Goal: Information Seeking & Learning: Understand process/instructions

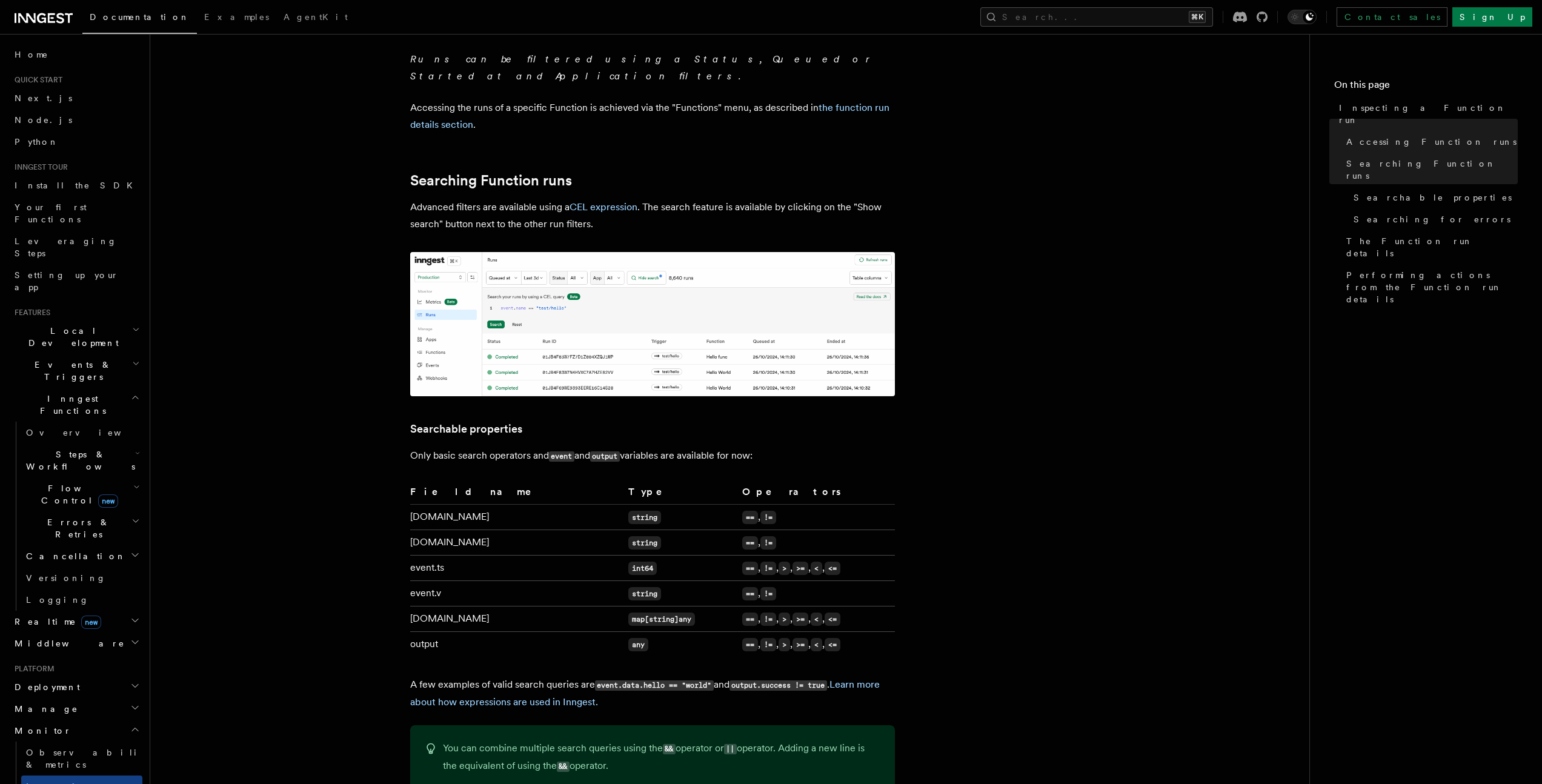
scroll to position [491, 0]
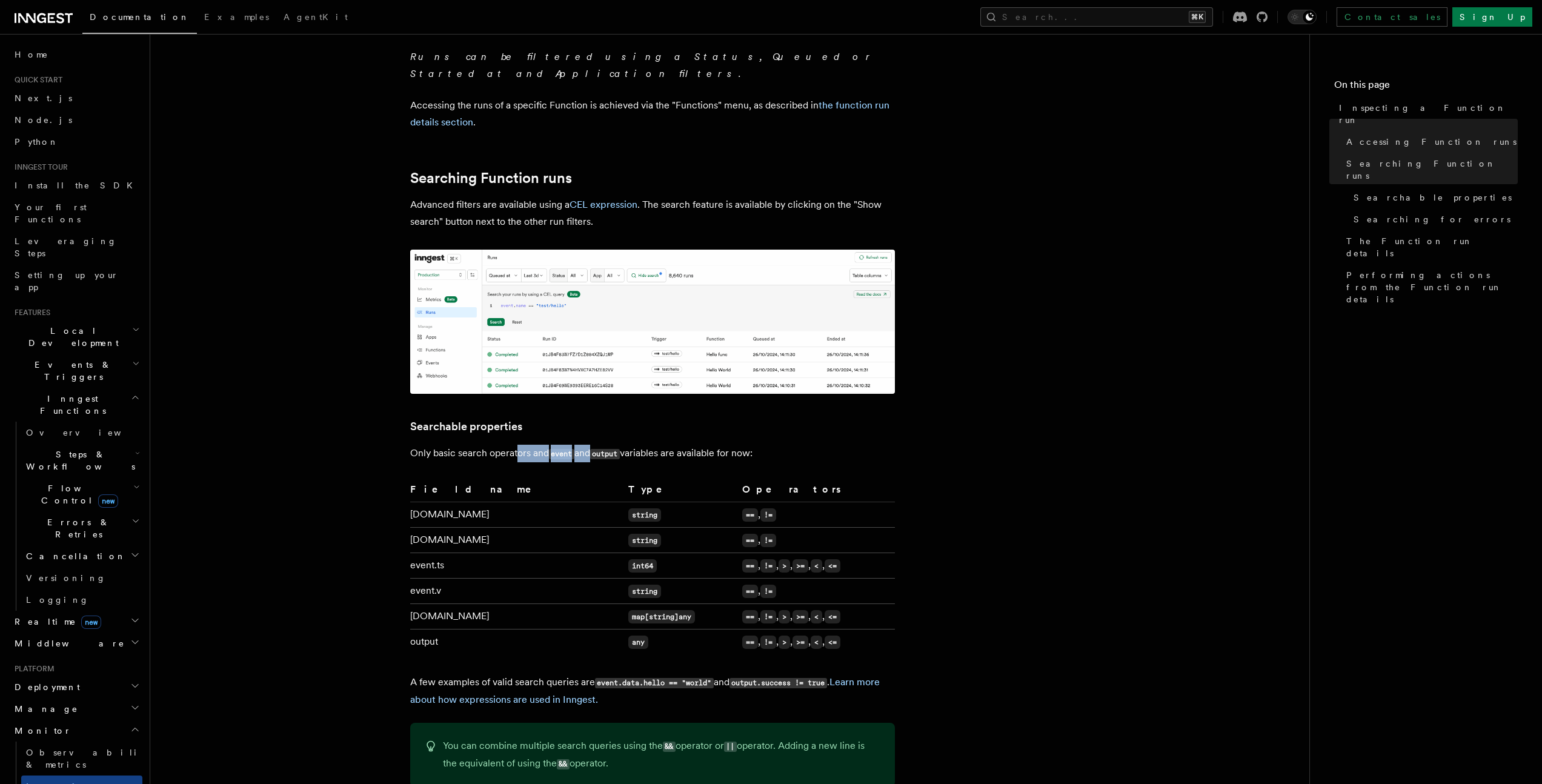
drag, startPoint x: 529, startPoint y: 436, endPoint x: 591, endPoint y: 438, distance: 62.0
click at [591, 444] on p "Only basic search operators and event and output variables are available for no…" at bounding box center [652, 453] width 485 height 18
click at [545, 444] on p "Only basic search operators and event and output variables are available for no…" at bounding box center [652, 453] width 485 height 18
drag, startPoint x: 584, startPoint y: 441, endPoint x: 612, endPoint y: 441, distance: 28.0
click at [612, 444] on p "Only basic search operators and event and output variables are available for no…" at bounding box center [652, 453] width 485 height 18
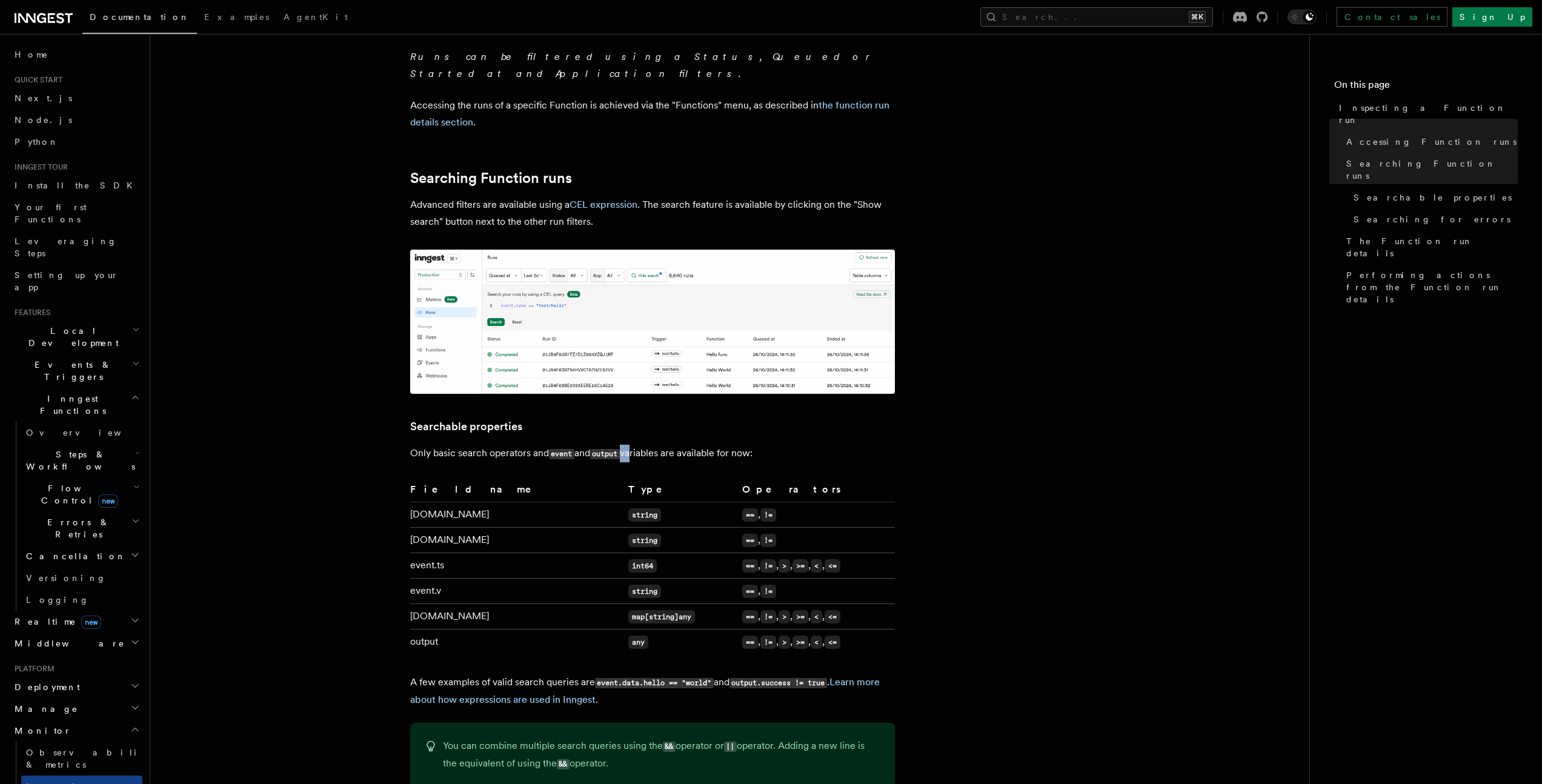
drag, startPoint x: 626, startPoint y: 440, endPoint x: 654, endPoint y: 439, distance: 28.0
click at [650, 444] on p "Only basic search operators and event and output variables are available for no…" at bounding box center [652, 453] width 485 height 18
drag, startPoint x: 465, startPoint y: 668, endPoint x: 570, endPoint y: 668, distance: 105.0
click at [569, 673] on p "A few examples of valid search queries are event.data.hello == "world" and outp…" at bounding box center [652, 690] width 485 height 34
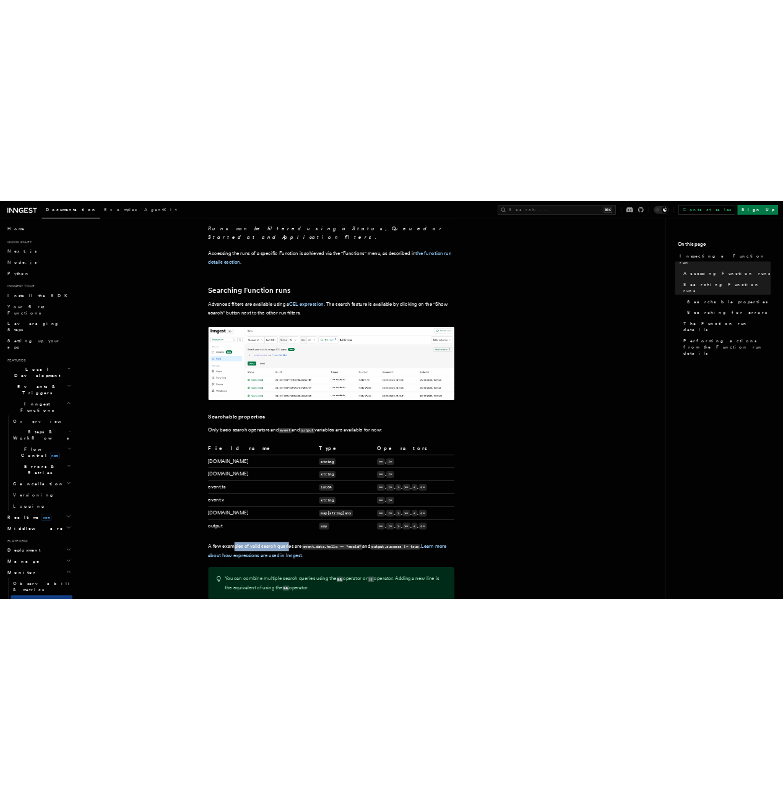
scroll to position [507, 0]
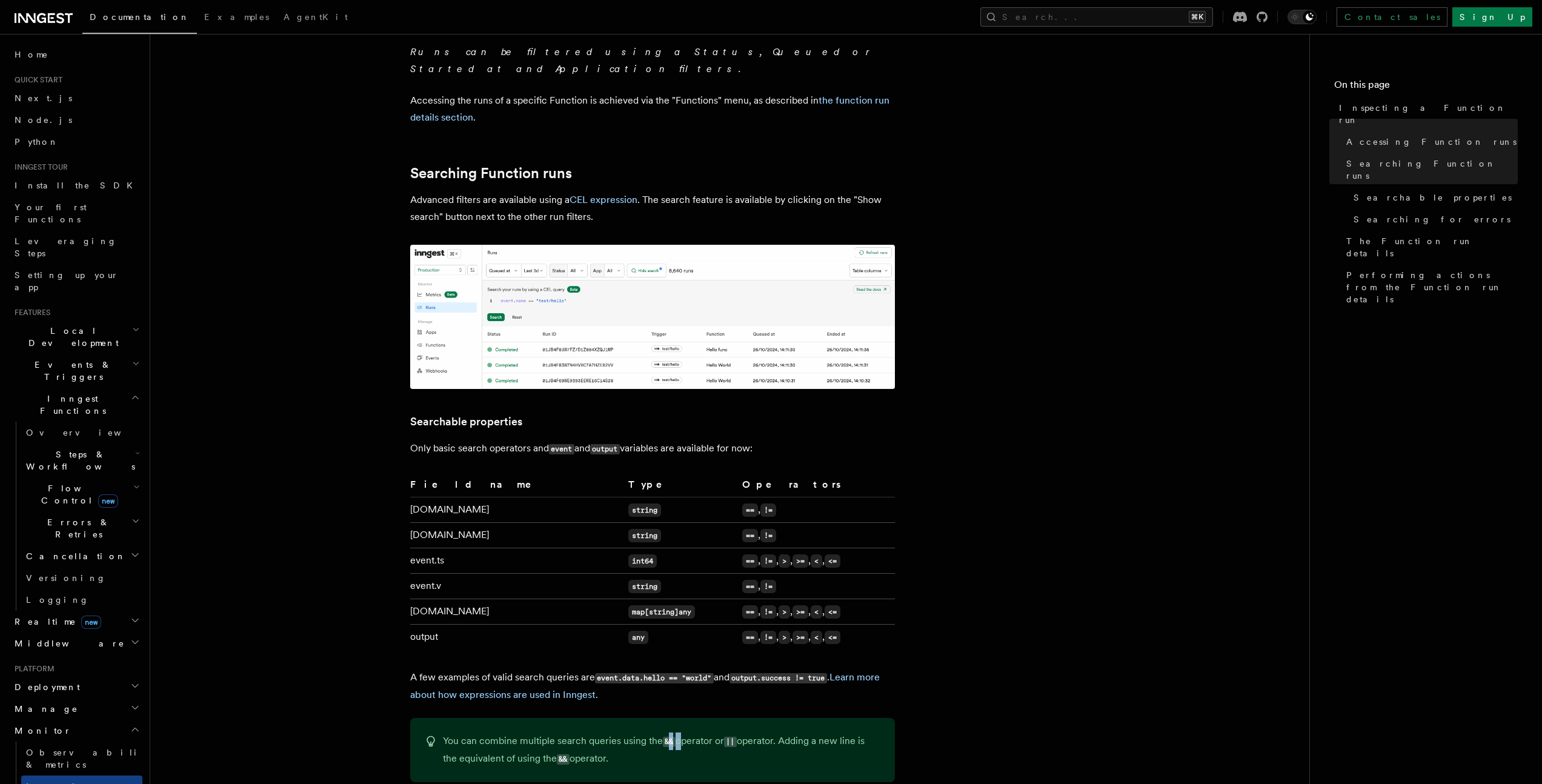
drag, startPoint x: 670, startPoint y: 729, endPoint x: 679, endPoint y: 727, distance: 9.2
click at [679, 732] on p "You can combine multiple search queries using the && operator or || operator. A…" at bounding box center [662, 750] width 438 height 35
click at [674, 737] on code "&&" at bounding box center [669, 742] width 13 height 11
drag, startPoint x: 663, startPoint y: 726, endPoint x: 678, endPoint y: 726, distance: 15.0
click at [678, 732] on p "You can combine multiple search queries using the && operator or || operator. A…" at bounding box center [662, 750] width 438 height 35
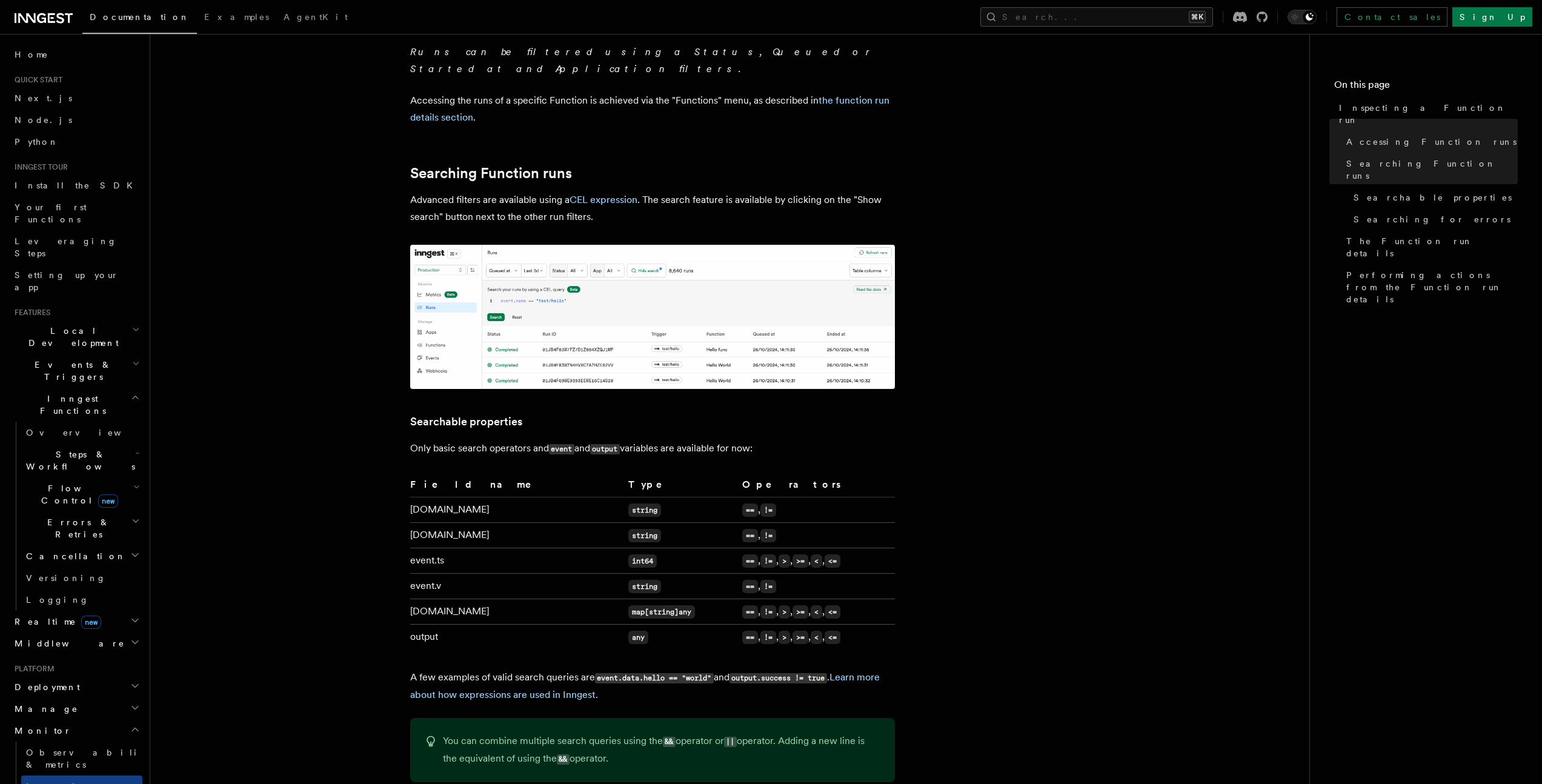
click at [676, 732] on p "You can combine multiple search queries using the && operator or || operator. A…" at bounding box center [662, 750] width 438 height 35
drag, startPoint x: 671, startPoint y: 727, endPoint x: 660, endPoint y: 726, distance: 11.0
click at [660, 732] on p "You can combine multiple search queries using the && operator or || operator. A…" at bounding box center [662, 750] width 438 height 35
copy p "&&"
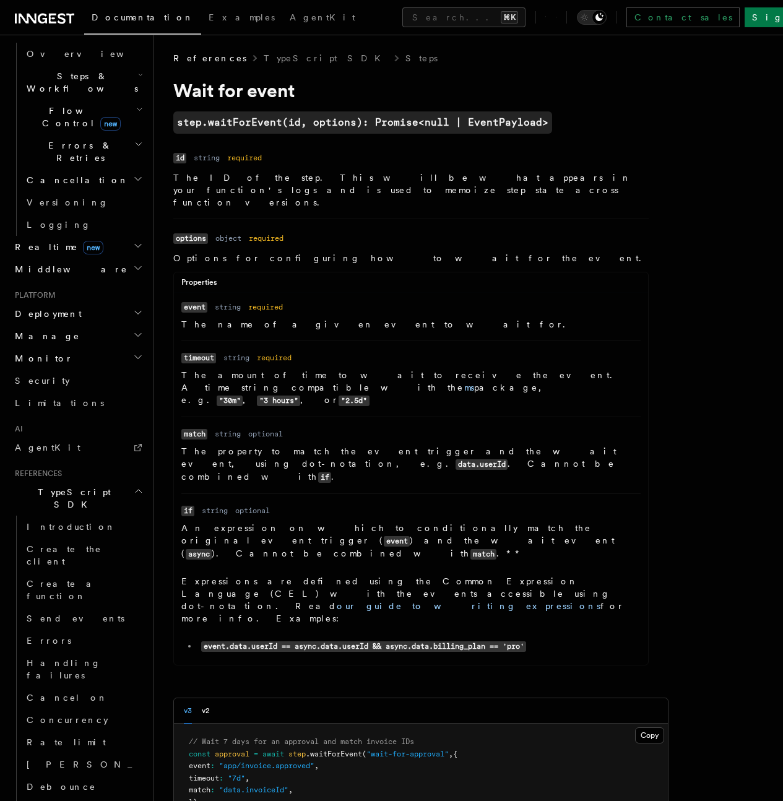
scroll to position [656, 0]
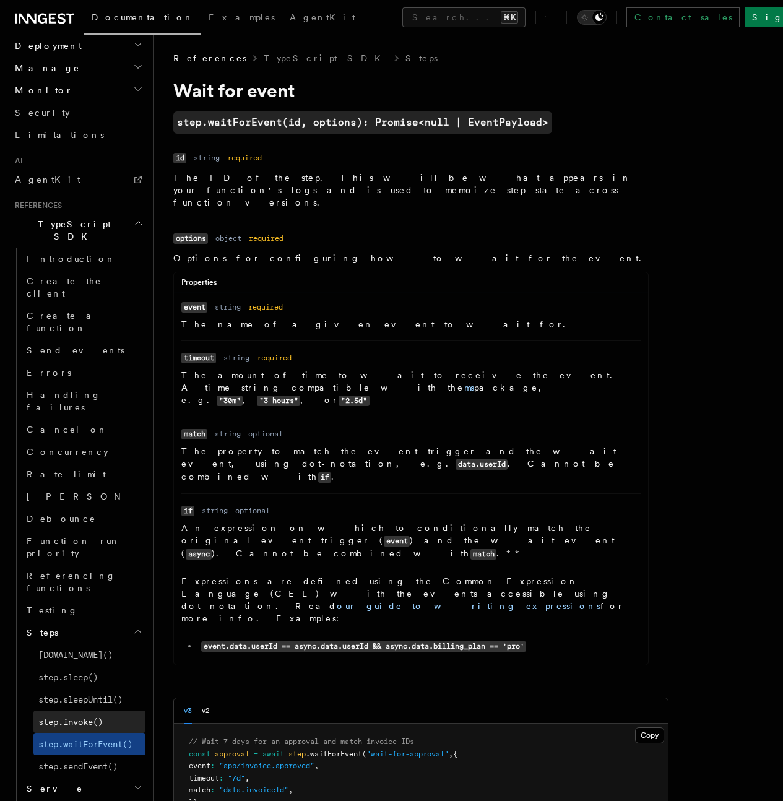
click at [95, 717] on span "step.invoke()" at bounding box center [70, 722] width 64 height 10
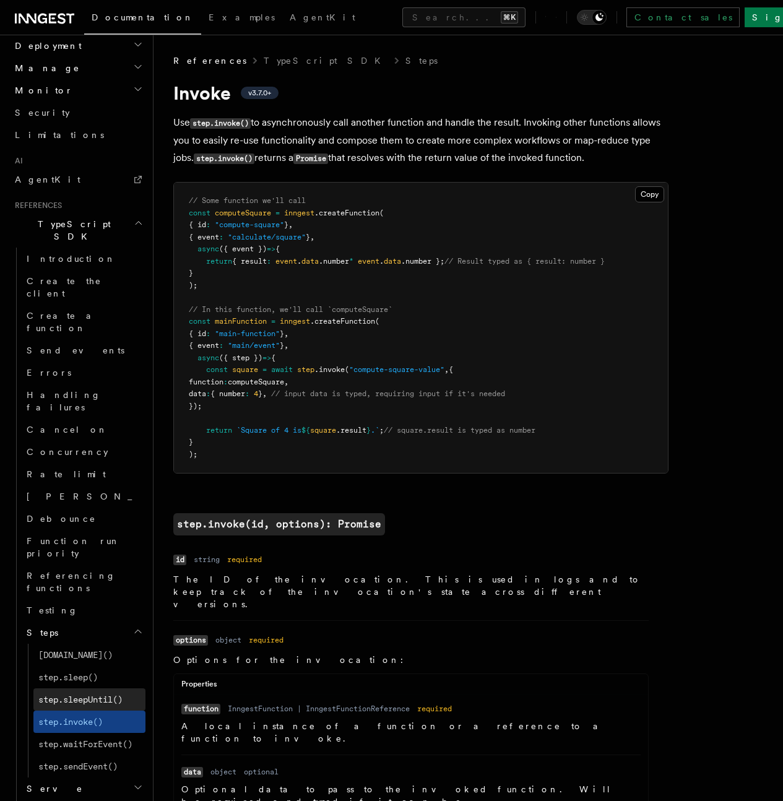
click at [101, 695] on span "step.sleepUntil()" at bounding box center [80, 700] width 84 height 10
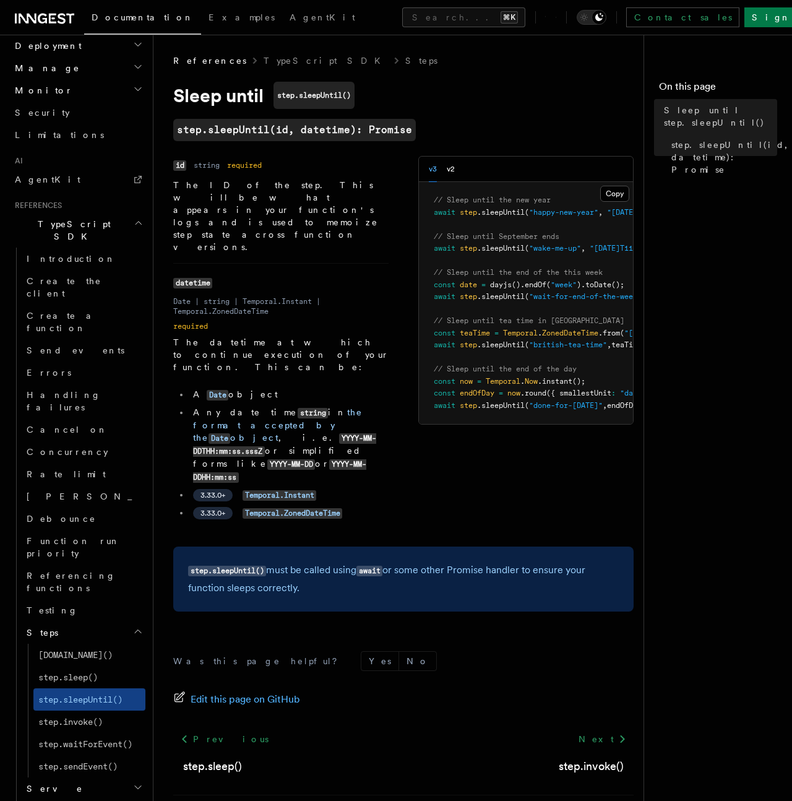
drag, startPoint x: 558, startPoint y: 248, endPoint x: 647, endPoint y: 248, distance: 89.1
click at [645, 246] on div "Search... Documentation Examples AgentKit Home Quick start Next.js Node.js Pyth…" at bounding box center [473, 428] width 639 height 857
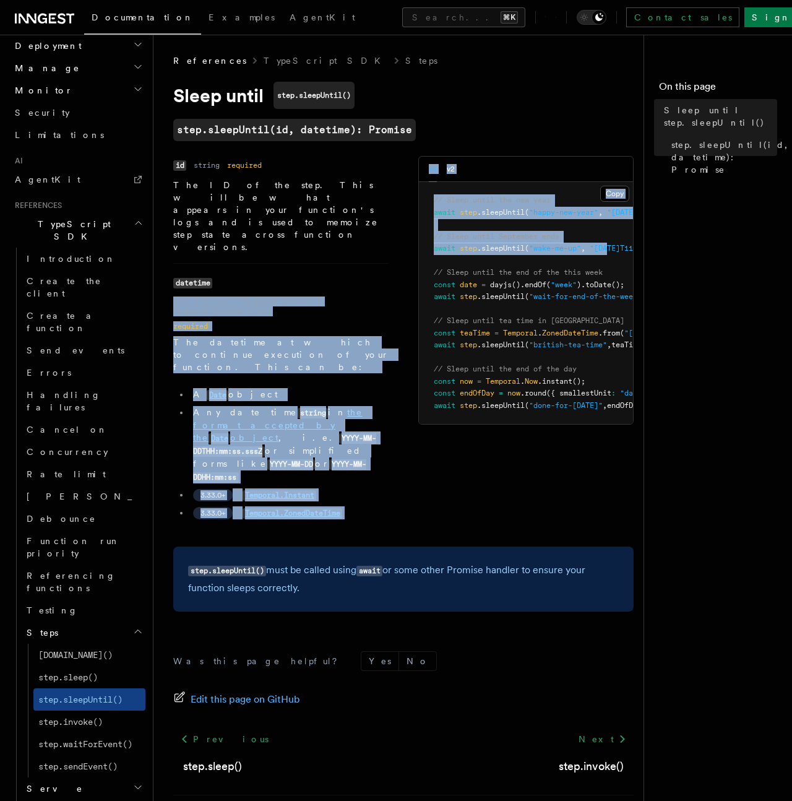
drag, startPoint x: 617, startPoint y: 249, endPoint x: 516, endPoint y: 256, distance: 101.1
click at [497, 254] on pre "// Sleep until the new year await step .sleepUntil ( "happy-new-year" , "2024-0…" at bounding box center [526, 303] width 214 height 242
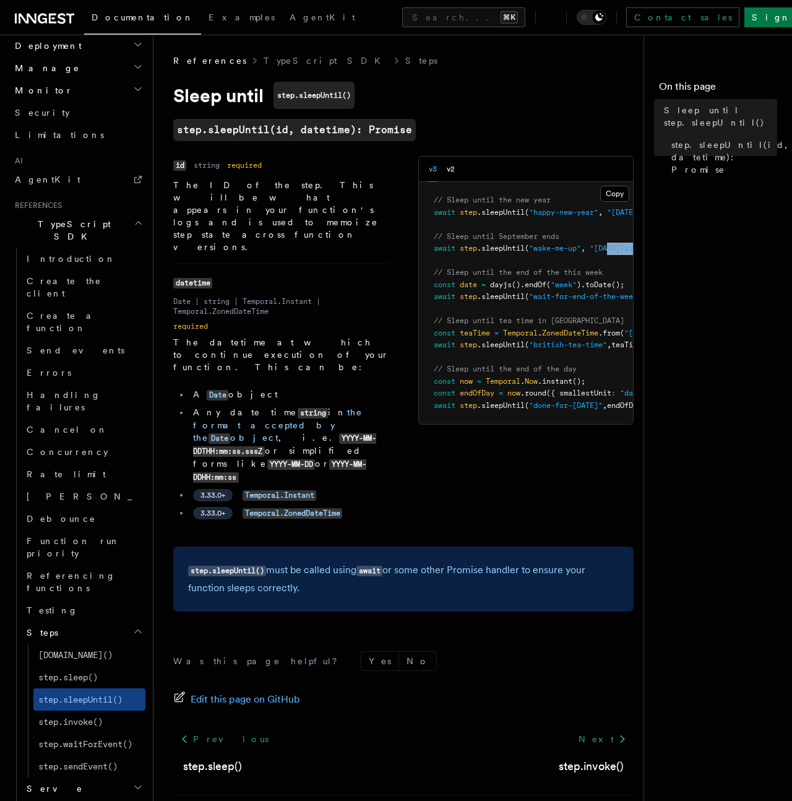
click at [521, 255] on pre "// Sleep until the new year await step .sleepUntil ( "happy-new-year" , "2024-0…" at bounding box center [526, 303] width 214 height 242
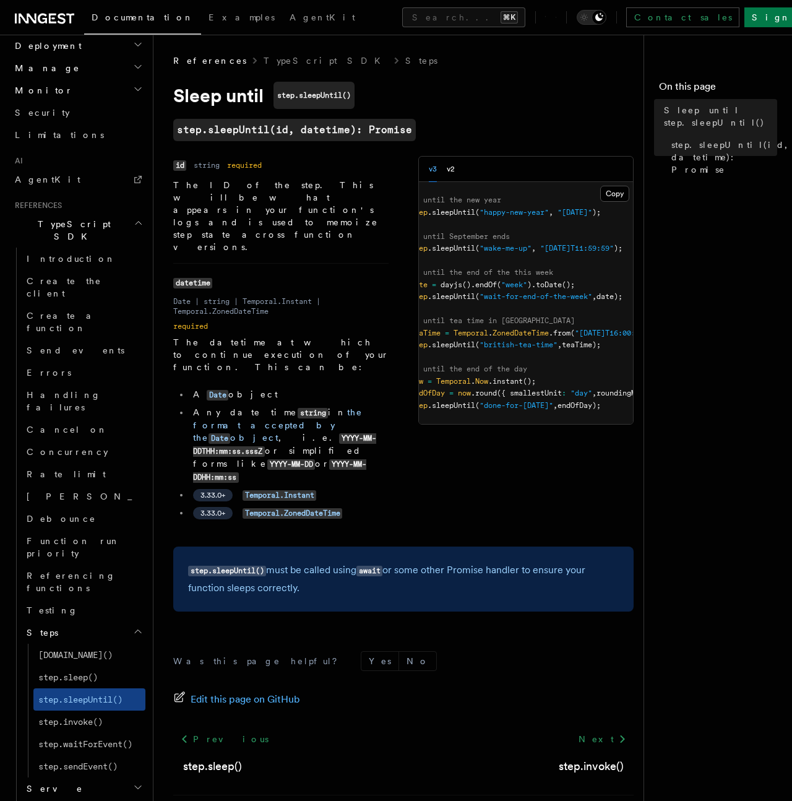
scroll to position [0, 150]
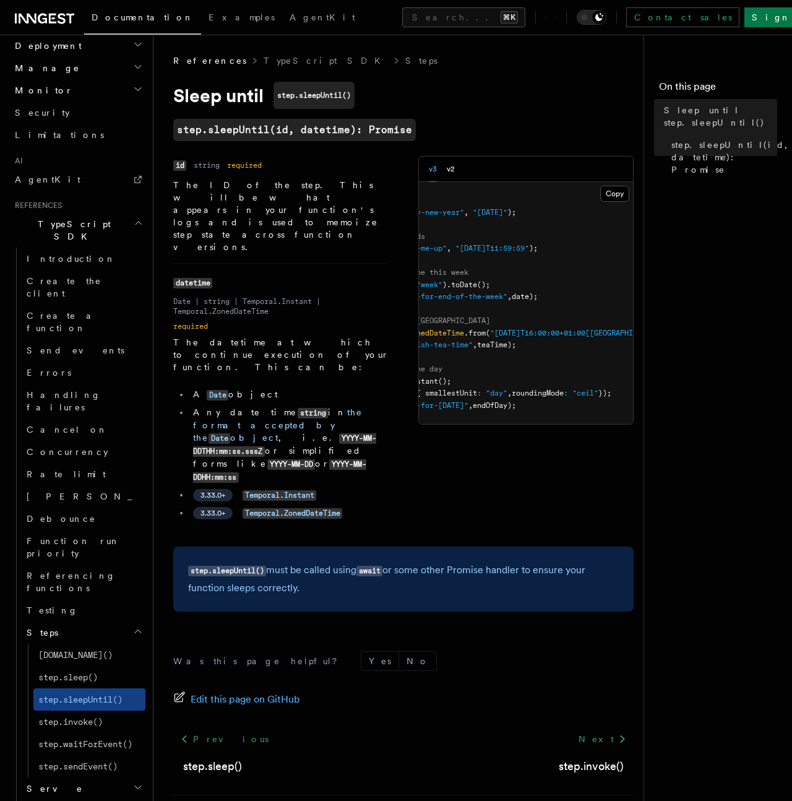
drag, startPoint x: 539, startPoint y: 289, endPoint x: 616, endPoint y: 296, distance: 77.7
click at [634, 297] on main "References TypeScript SDK Steps Sleep until step.sleepUntil() step.sleepUntil(i…" at bounding box center [413, 446] width 480 height 823
click at [600, 295] on pre "// Sleep until the new year await step .sleepUntil ( "happy-new-year" , "2024-0…" at bounding box center [526, 303] width 214 height 242
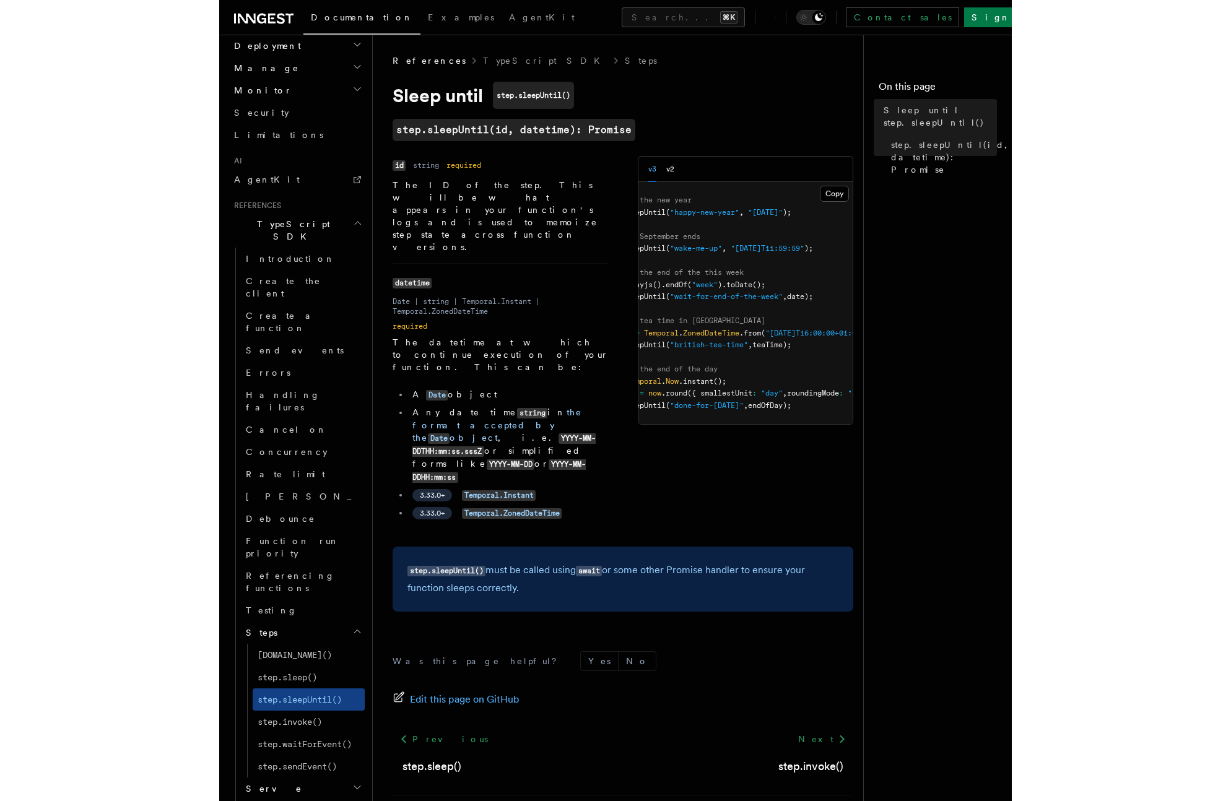
scroll to position [0, 0]
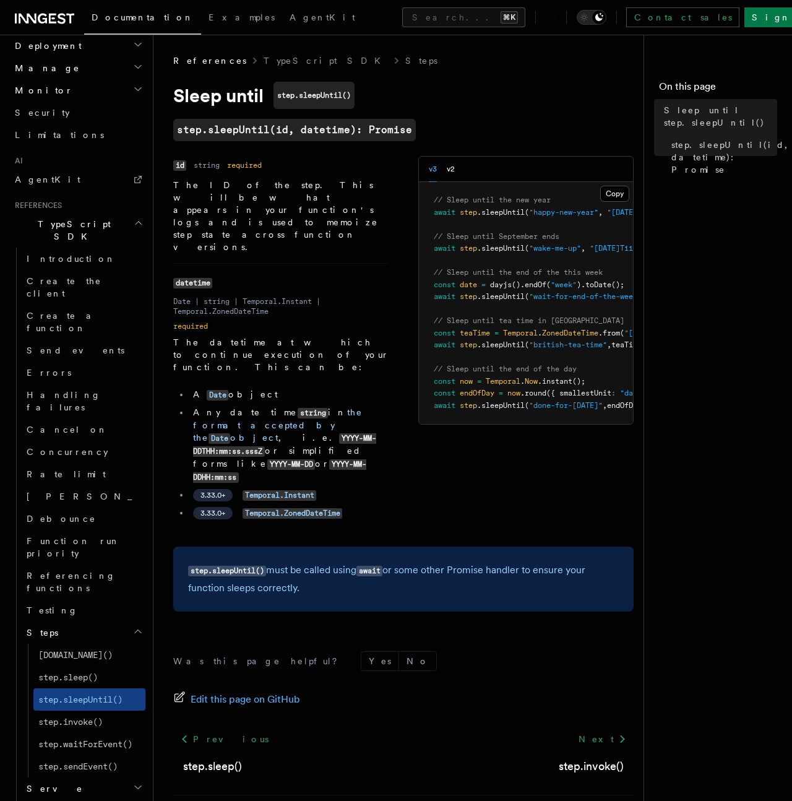
drag, startPoint x: 571, startPoint y: 297, endPoint x: 407, endPoint y: 298, distance: 164.7
click at [407, 298] on div "Name id Type string Required required Description The ID of the step. This will…" at bounding box center [403, 344] width 461 height 376
click at [517, 327] on pre "// Sleep until the new year await step .sleepUntil ( "happy-new-year" , "2024-0…" at bounding box center [526, 303] width 214 height 242
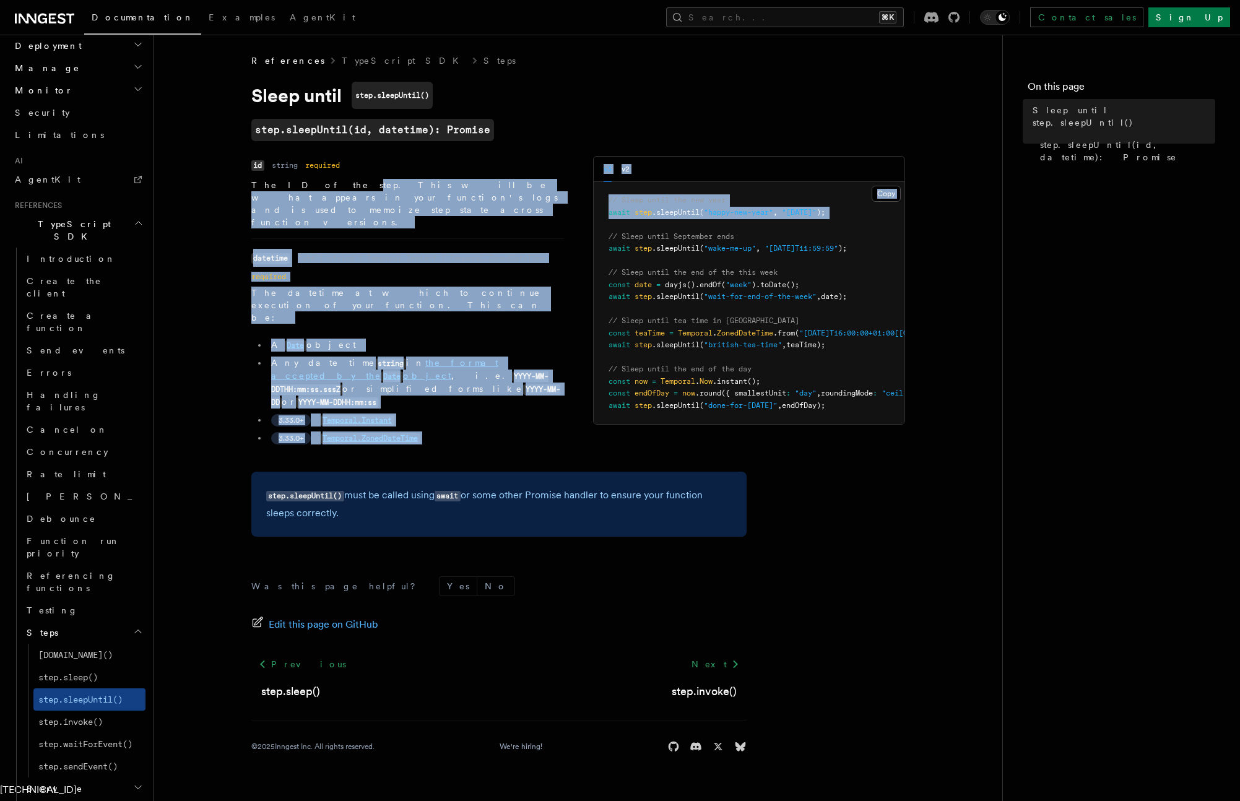
drag, startPoint x: 373, startPoint y: 193, endPoint x: 759, endPoint y: 232, distance: 388.3
click at [750, 223] on div "Name id Type string Required required Description The ID of the step. This will…" at bounding box center [578, 306] width 654 height 301
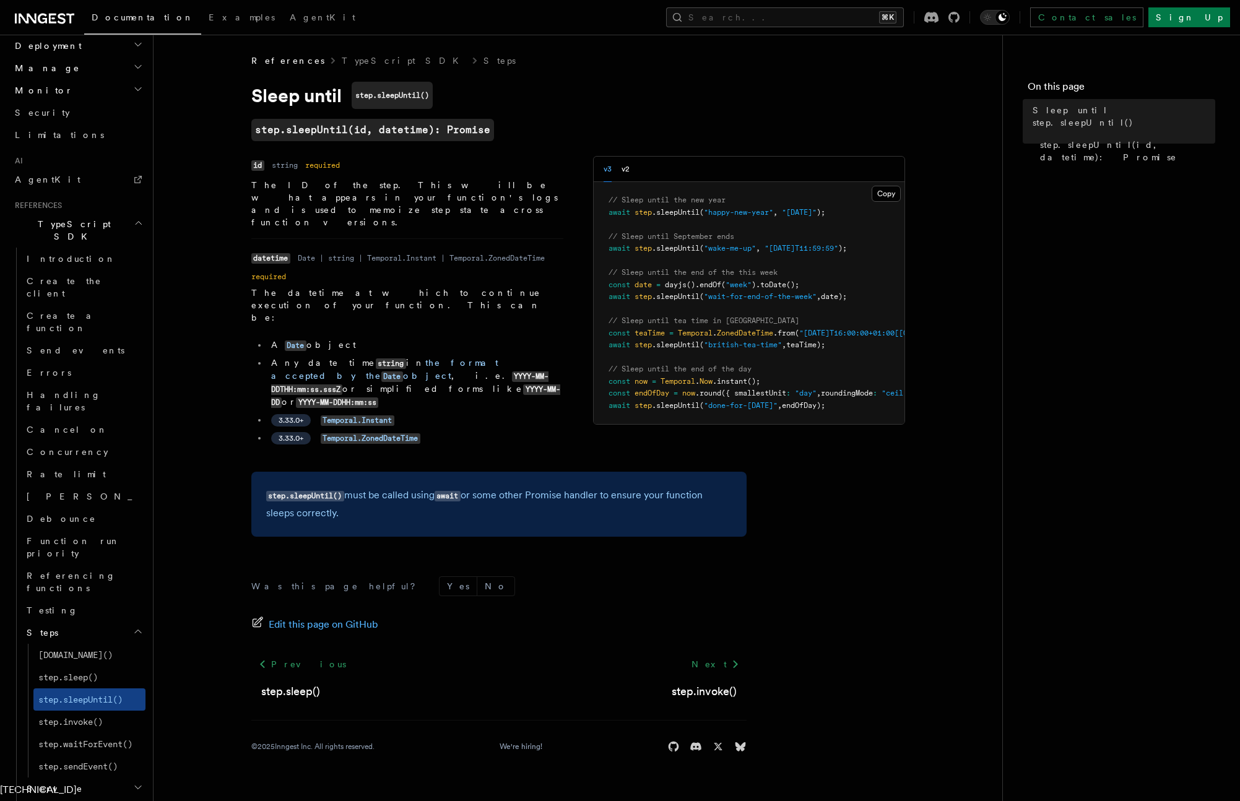
click at [755, 240] on pre "// Sleep until the new year await step .sleepUntil ( "happy-new-year" , "2024-0…" at bounding box center [749, 303] width 311 height 242
click at [93, 711] on link "step.invoke()" at bounding box center [89, 722] width 112 height 22
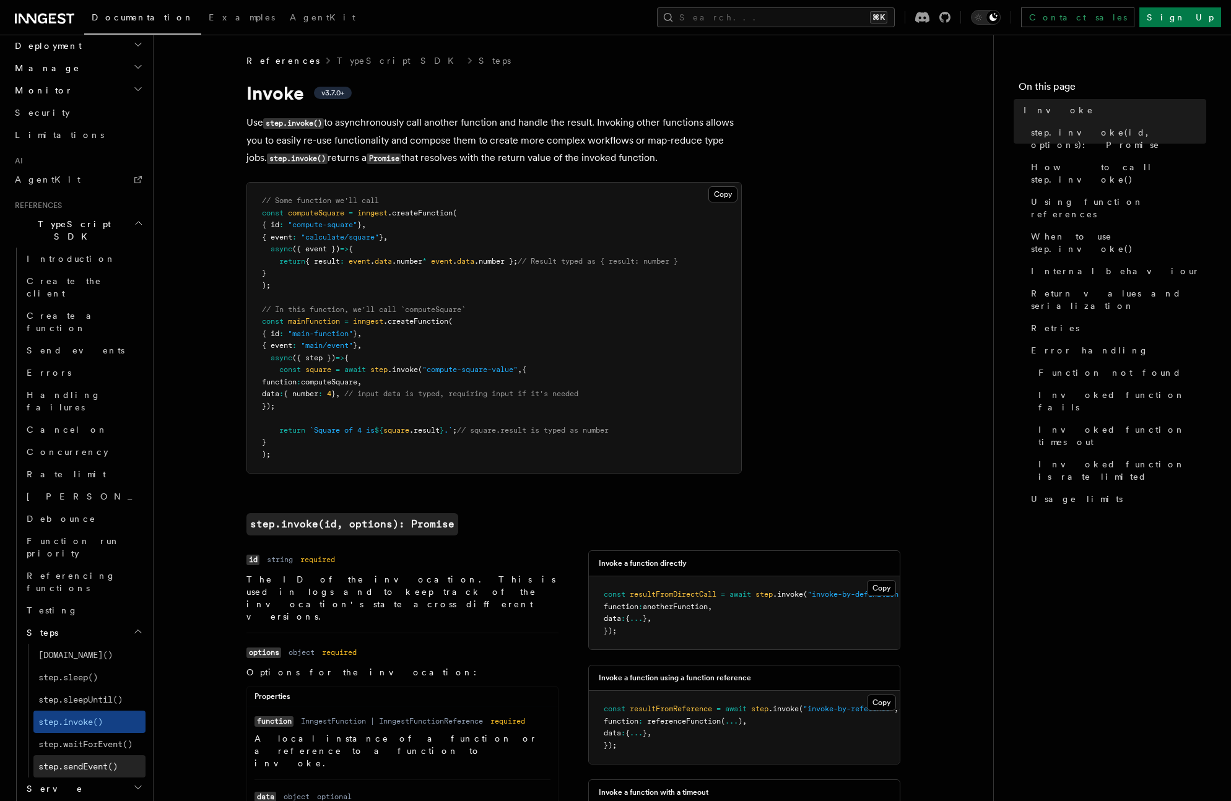
click at [93, 761] on span "step.sendEvent()" at bounding box center [77, 766] width 79 height 10
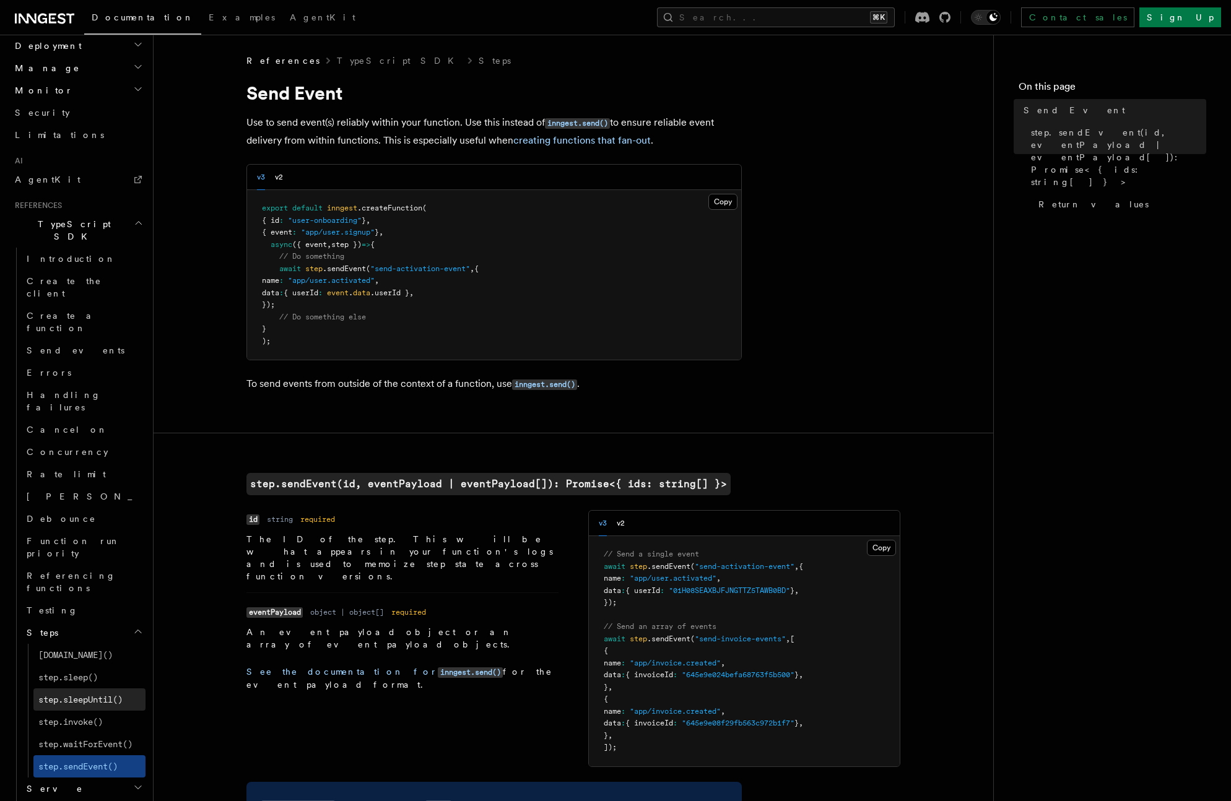
click at [85, 695] on span "step.sleepUntil()" at bounding box center [80, 700] width 84 height 10
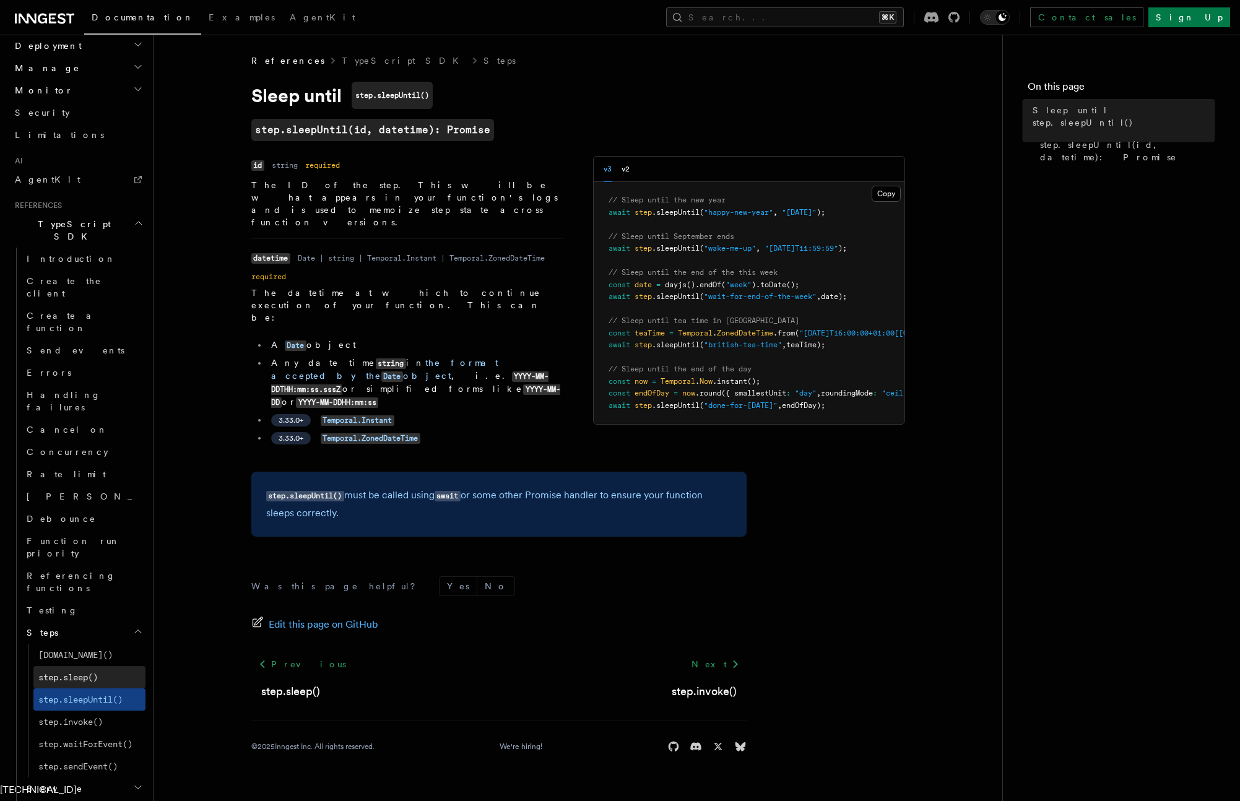
click at [88, 671] on span "step.sleep()" at bounding box center [67, 677] width 59 height 12
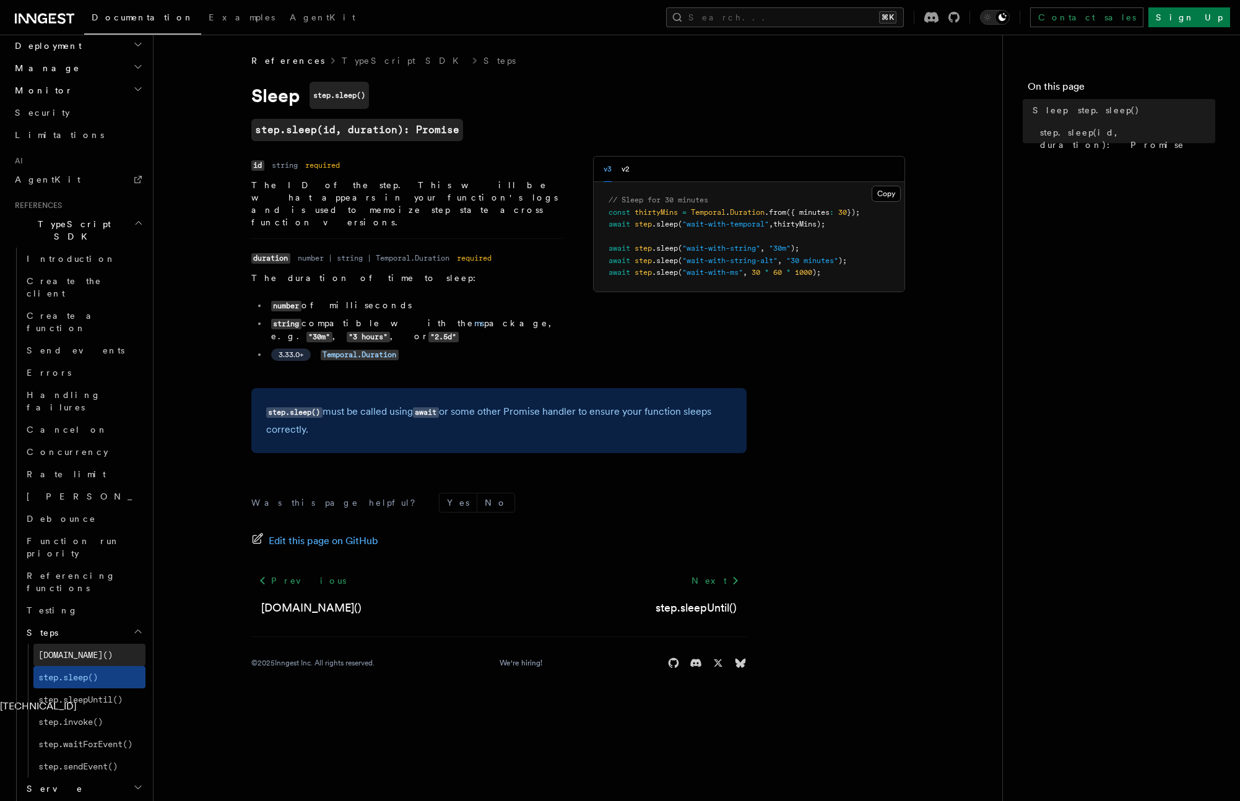
click at [89, 644] on link "step.run()" at bounding box center [89, 655] width 112 height 22
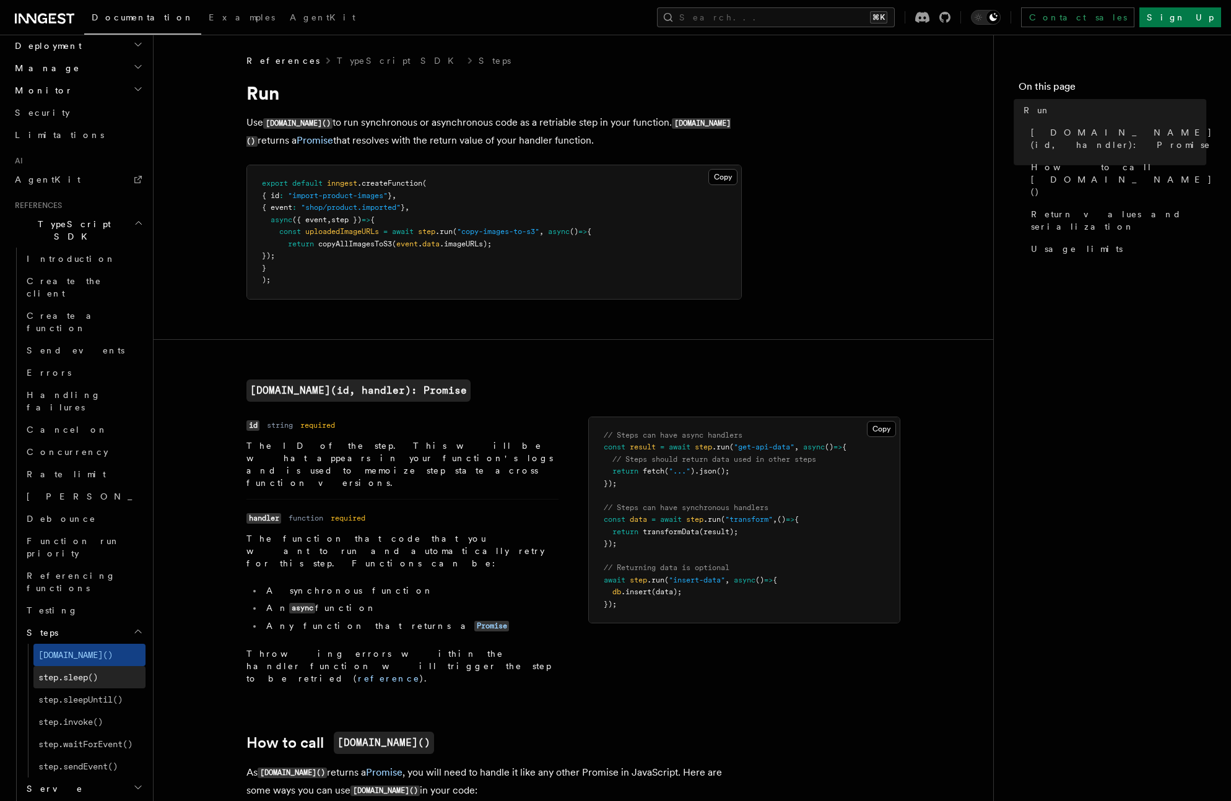
click at [90, 672] on span "step.sleep()" at bounding box center [67, 677] width 59 height 10
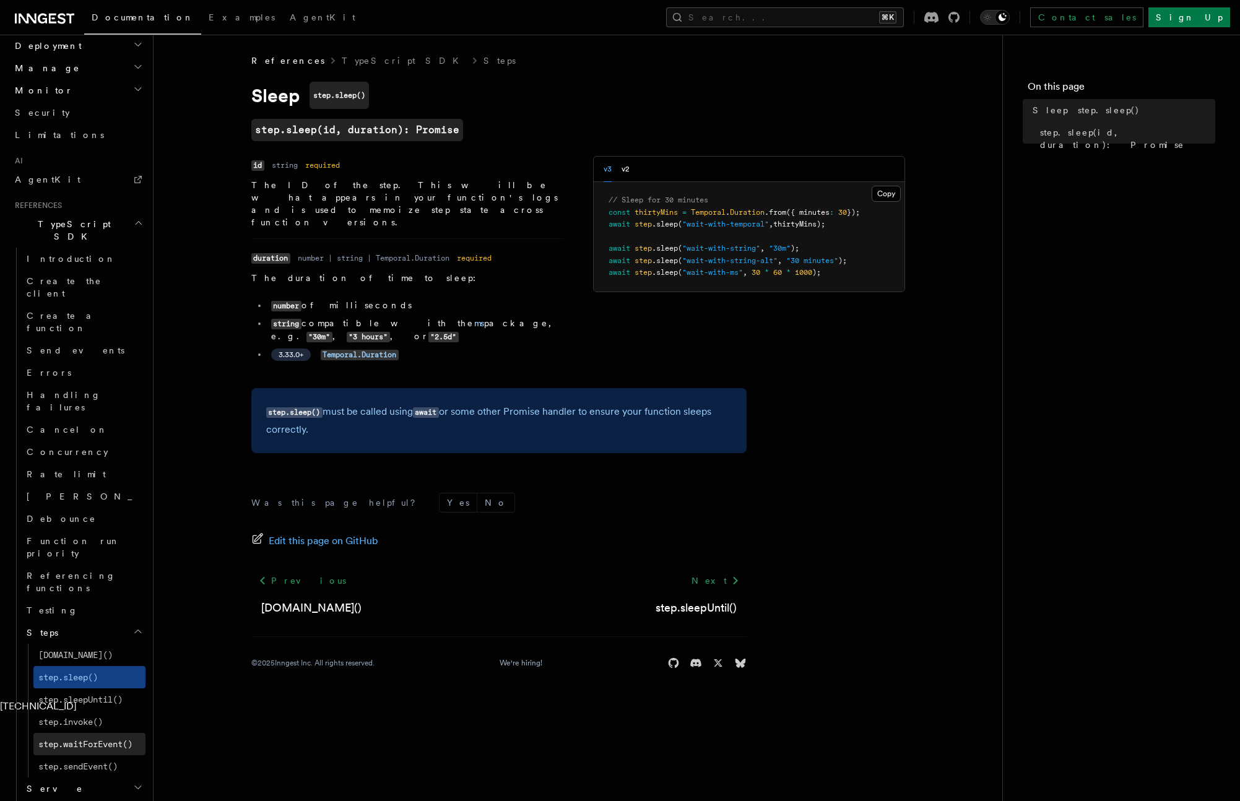
click at [95, 739] on span "step.waitForEvent()" at bounding box center [85, 744] width 94 height 10
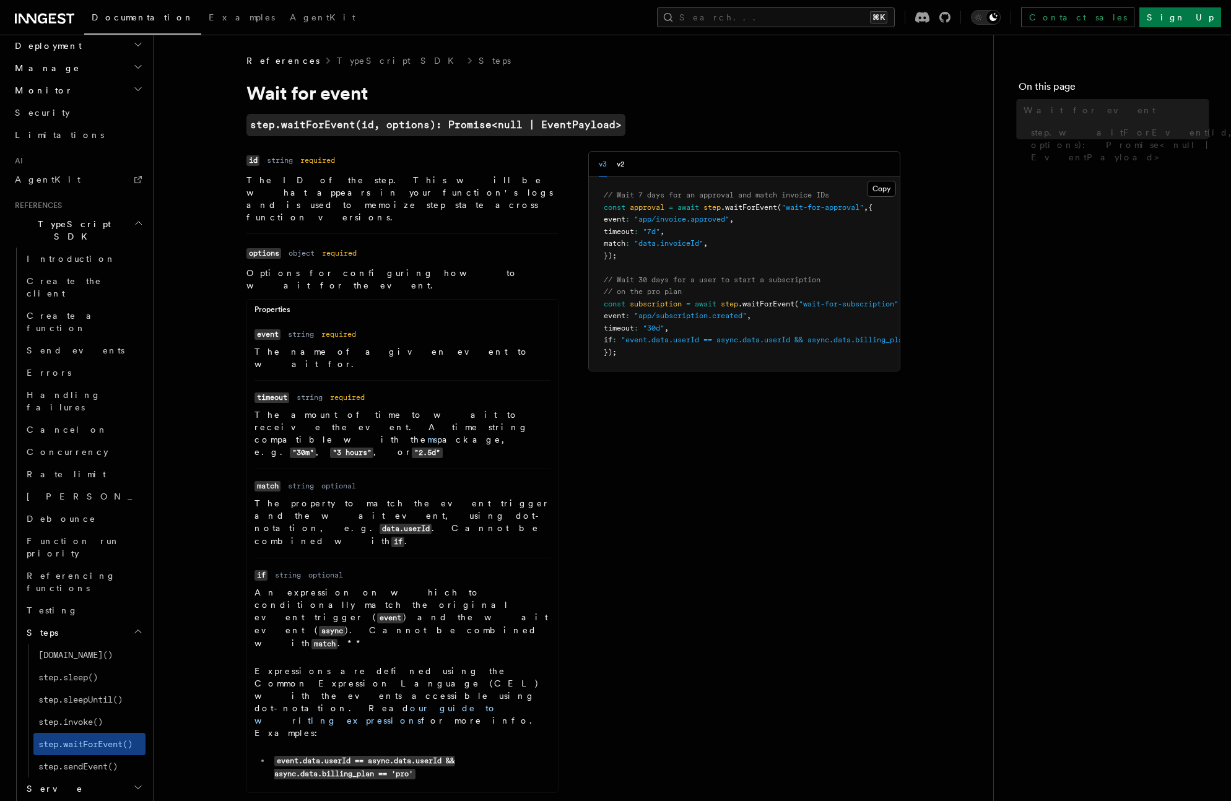
click at [97, 739] on span "step.waitForEvent()" at bounding box center [85, 744] width 94 height 10
drag, startPoint x: 632, startPoint y: 238, endPoint x: 660, endPoint y: 233, distance: 28.2
click at [660, 233] on pre "// Wait 7 days for an approval and match invoice IDs const approval = await ste…" at bounding box center [744, 274] width 311 height 194
click at [660, 233] on span ""7d"" at bounding box center [651, 231] width 17 height 9
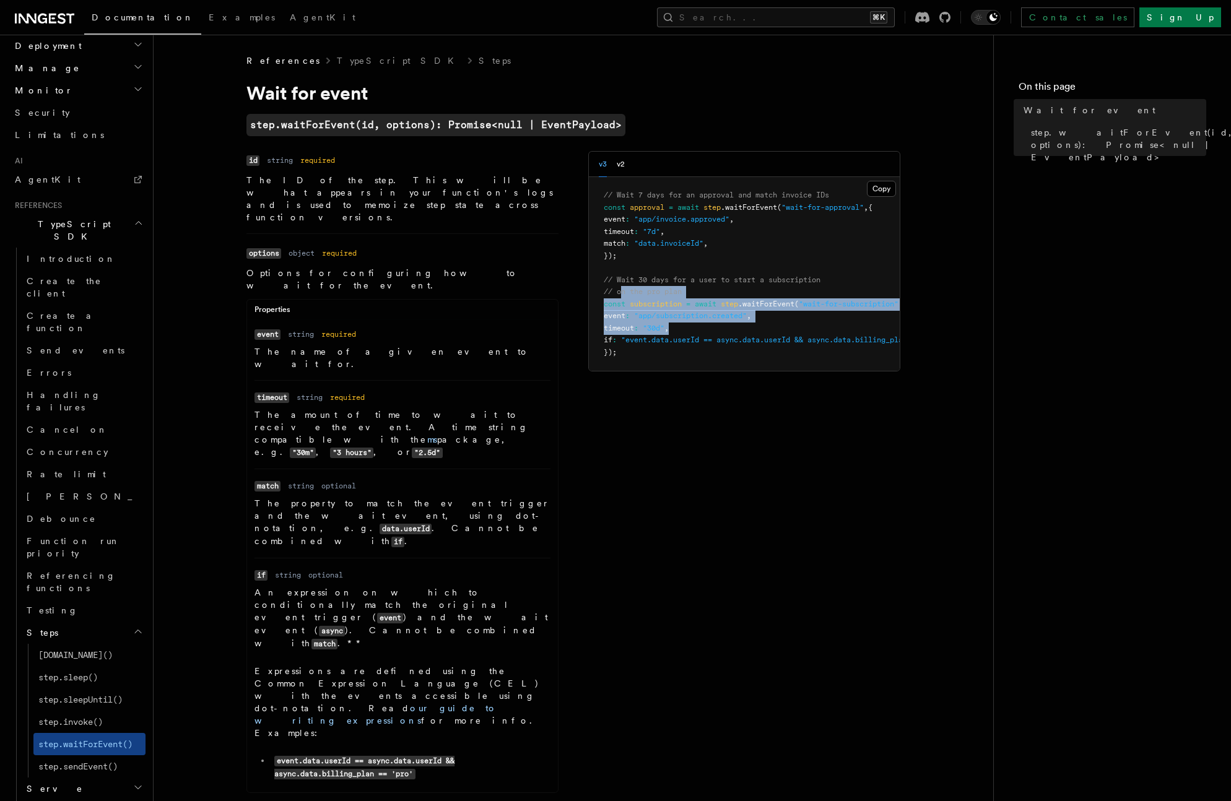
drag, startPoint x: 696, startPoint y: 319, endPoint x: 576, endPoint y: 290, distance: 123.7
click at [591, 289] on pre "// Wait 7 days for an approval and match invoice IDs const approval = await ste…" at bounding box center [744, 274] width 311 height 194
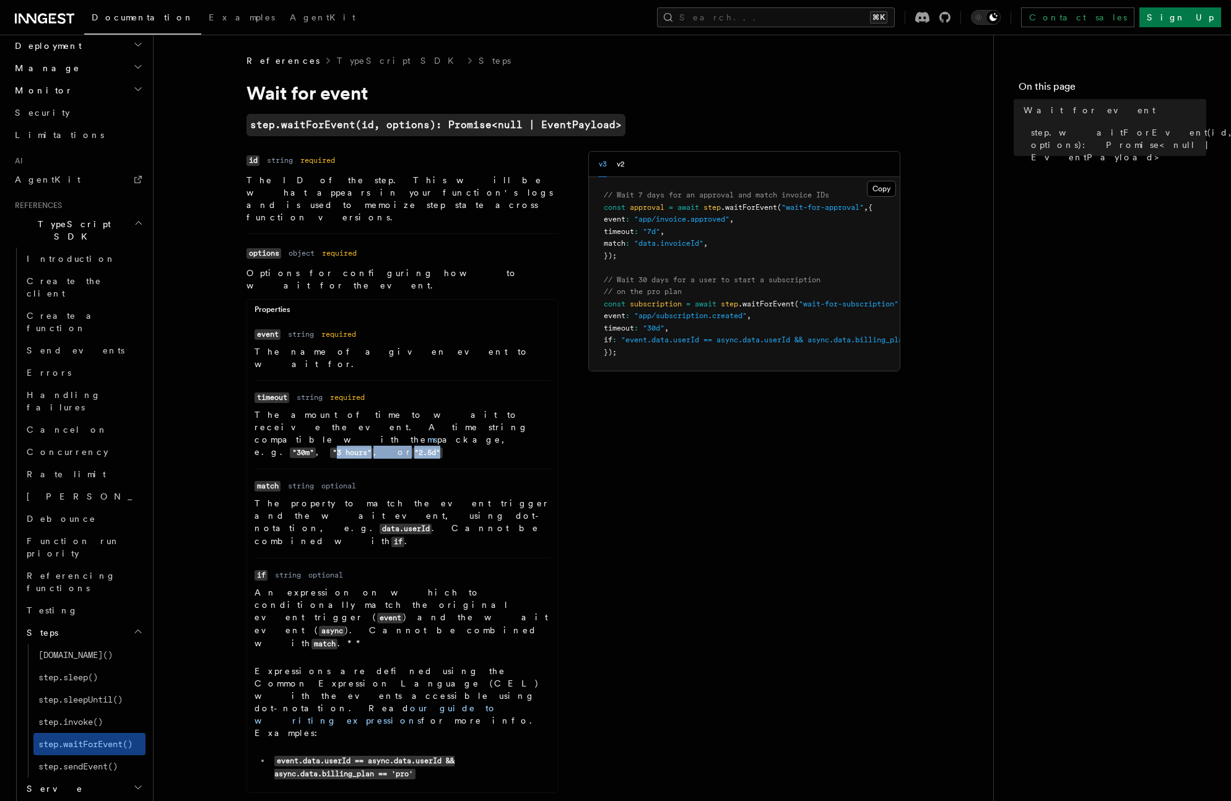
drag, startPoint x: 499, startPoint y: 379, endPoint x: 381, endPoint y: 376, distance: 117.6
click at [383, 409] on p "The amount of time to wait to receive the event. A time string compatible with …" at bounding box center [402, 434] width 296 height 50
drag, startPoint x: 338, startPoint y: 369, endPoint x: 391, endPoint y: 384, distance: 54.7
click at [389, 409] on p "The amount of time to wait to receive the event. A time string compatible with …" at bounding box center [402, 434] width 296 height 50
click at [373, 448] on code ""3 hours"" at bounding box center [351, 453] width 43 height 11
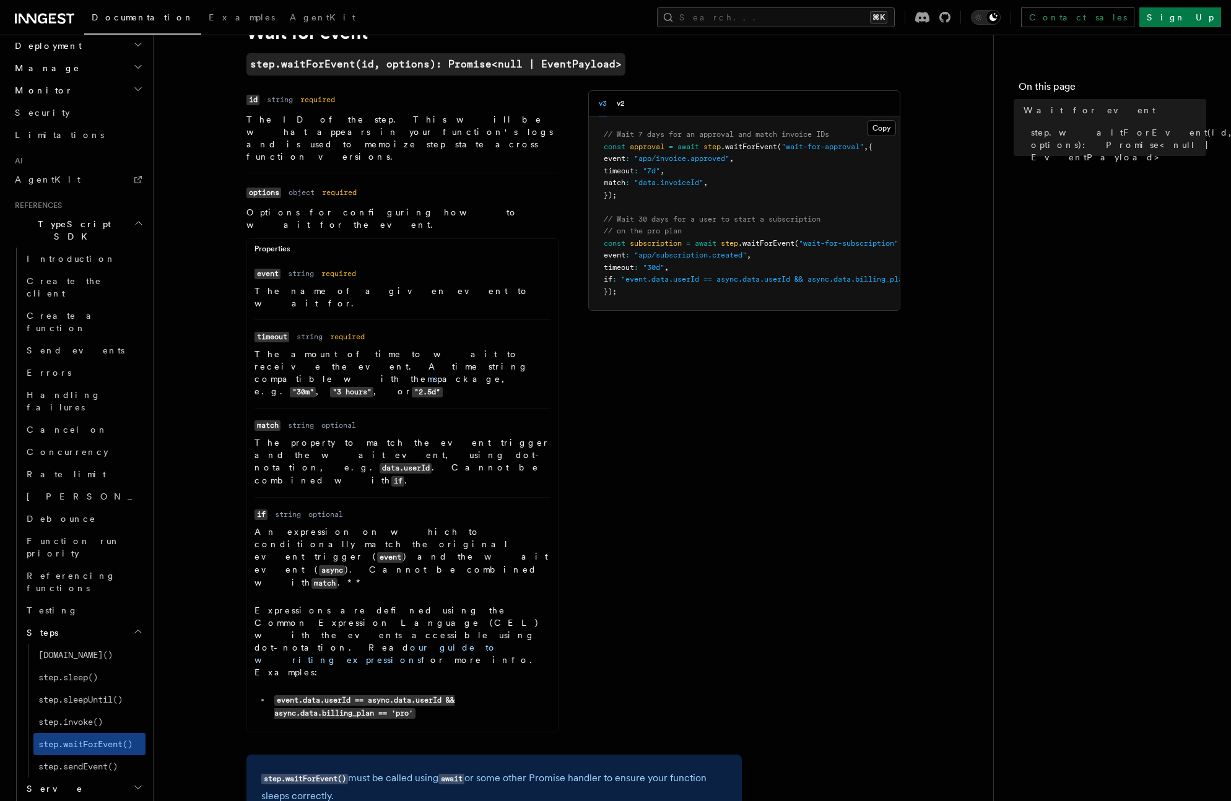
scroll to position [150, 0]
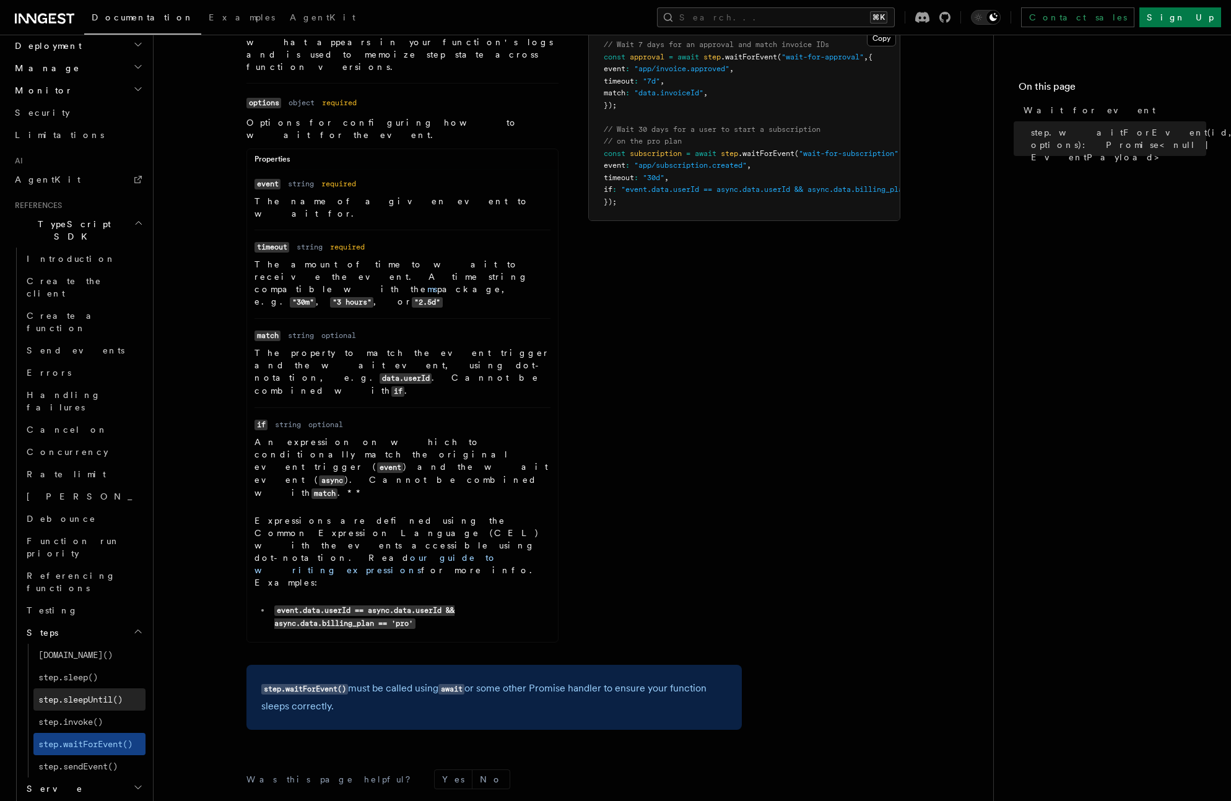
click at [98, 695] on span "step.sleepUntil()" at bounding box center [80, 700] width 84 height 10
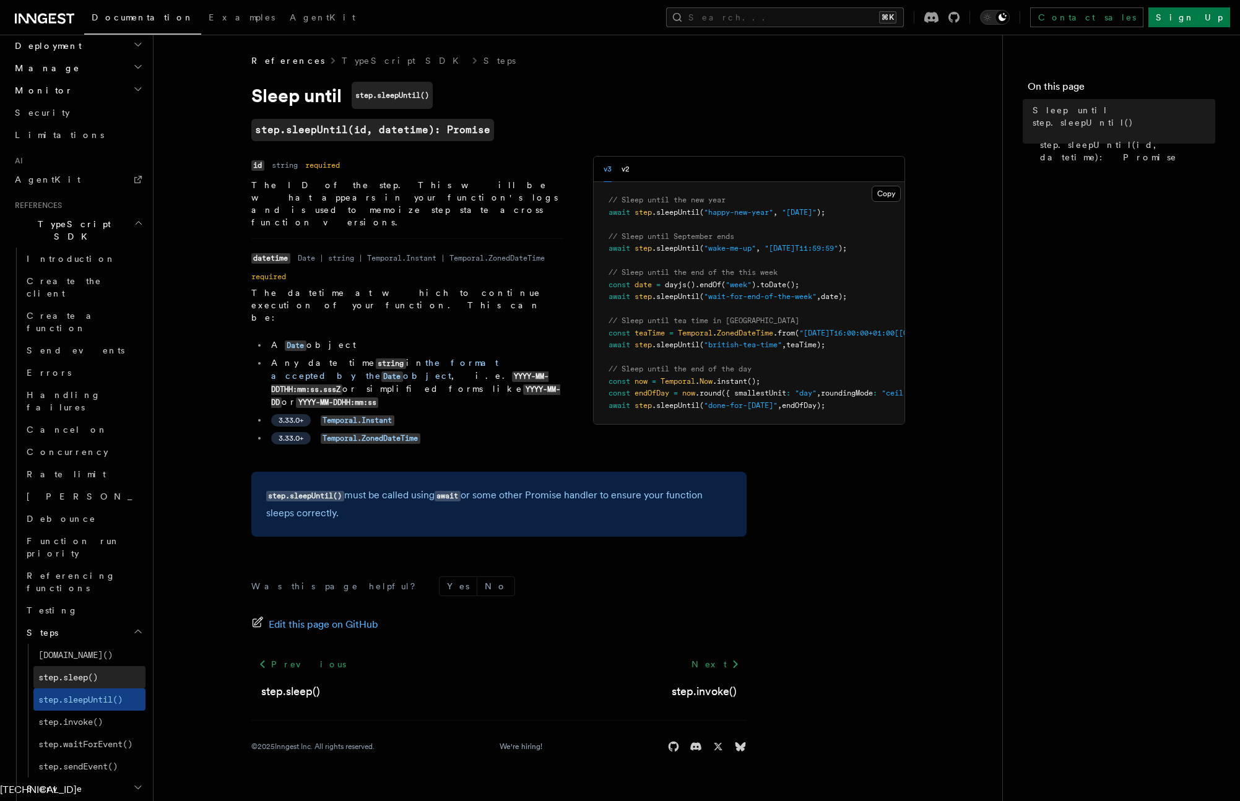
click at [103, 666] on link "step.sleep()" at bounding box center [89, 677] width 112 height 22
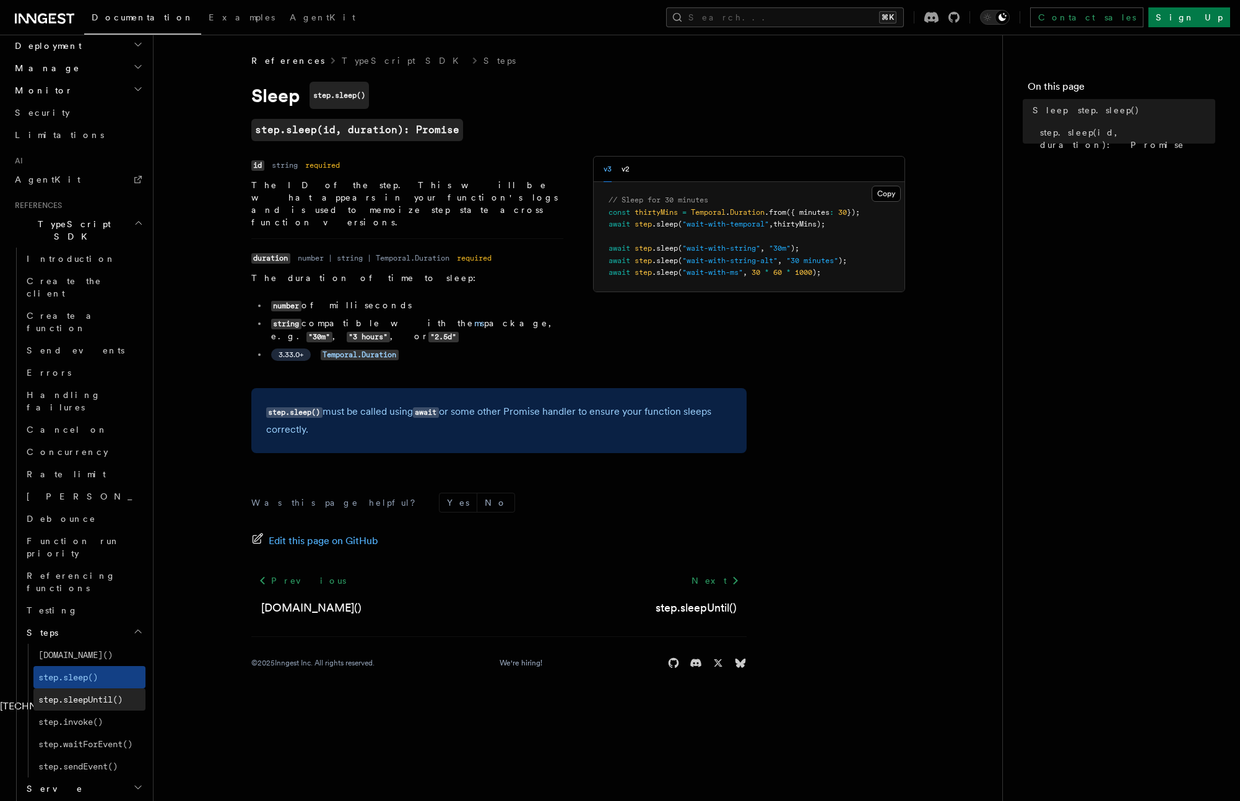
click at [103, 695] on span "step.sleepUntil()" at bounding box center [80, 700] width 84 height 10
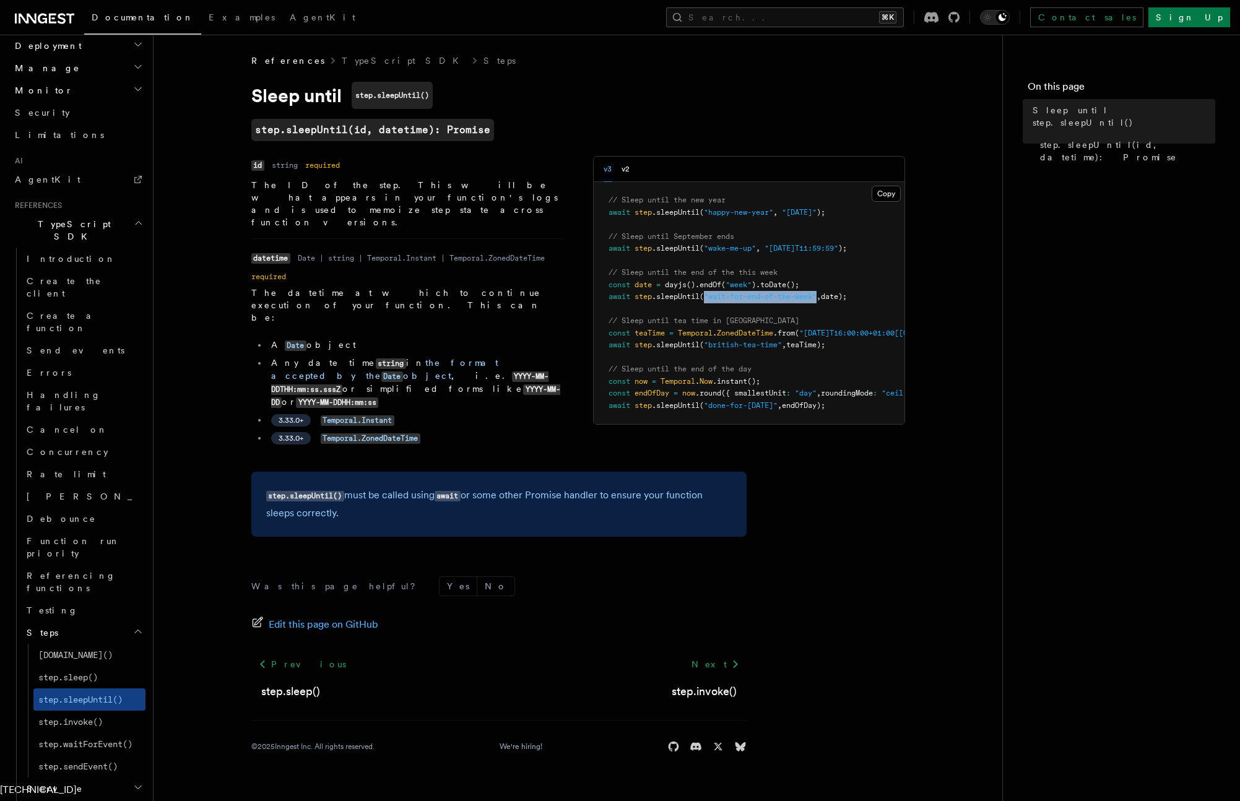
drag, startPoint x: 706, startPoint y: 299, endPoint x: 823, endPoint y: 300, distance: 117.0
click at [782, 300] on span "await step .sleepUntil ( "wait-for-end-of-the-week" , date);" at bounding box center [728, 296] width 238 height 9
click at [782, 299] on span "," at bounding box center [819, 296] width 4 height 9
drag, startPoint x: 822, startPoint y: 299, endPoint x: 695, endPoint y: 292, distance: 127.7
click at [695, 292] on pre "// Sleep until the new year await step .sleepUntil ( "happy-new-year" , "2024-0…" at bounding box center [749, 303] width 311 height 242
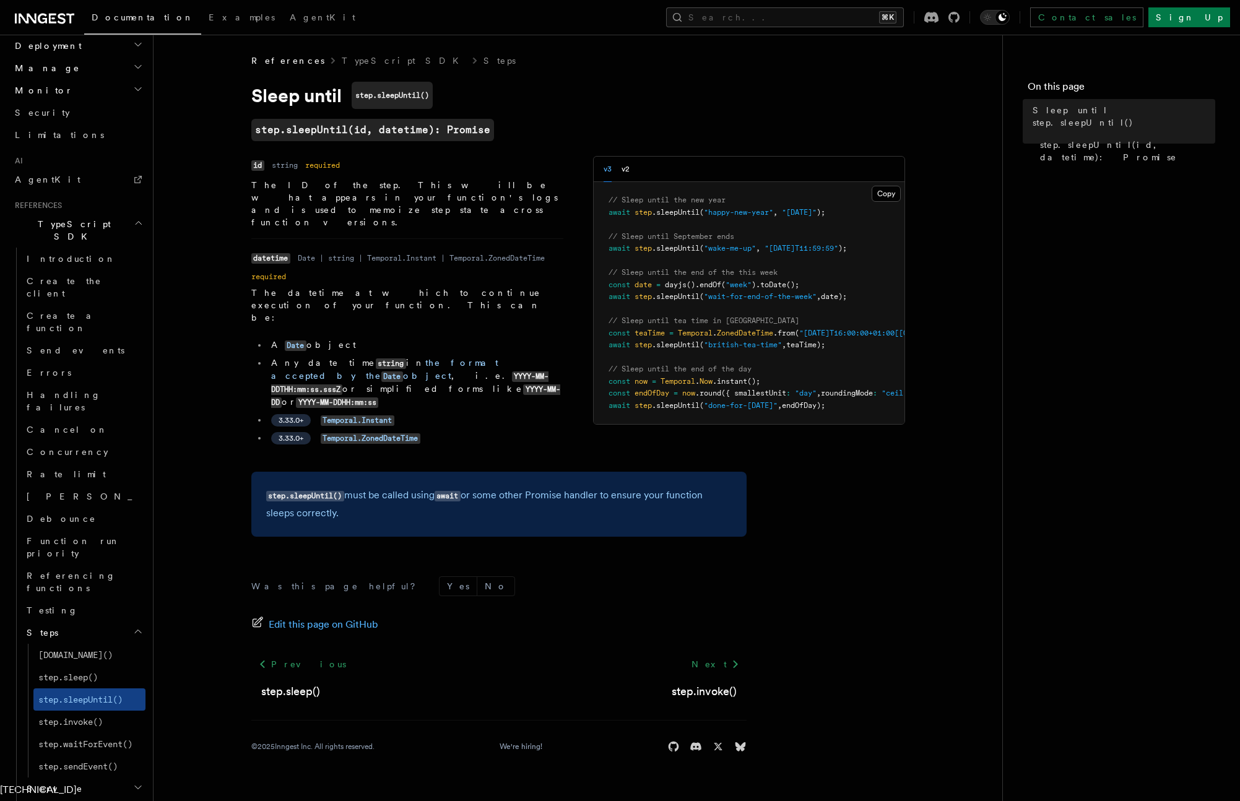
drag, startPoint x: 284, startPoint y: 185, endPoint x: 318, endPoint y: 186, distance: 34.1
click at [374, 186] on p "The ID of the step. This will be what appears in your function's logs and is us…" at bounding box center [407, 204] width 312 height 50
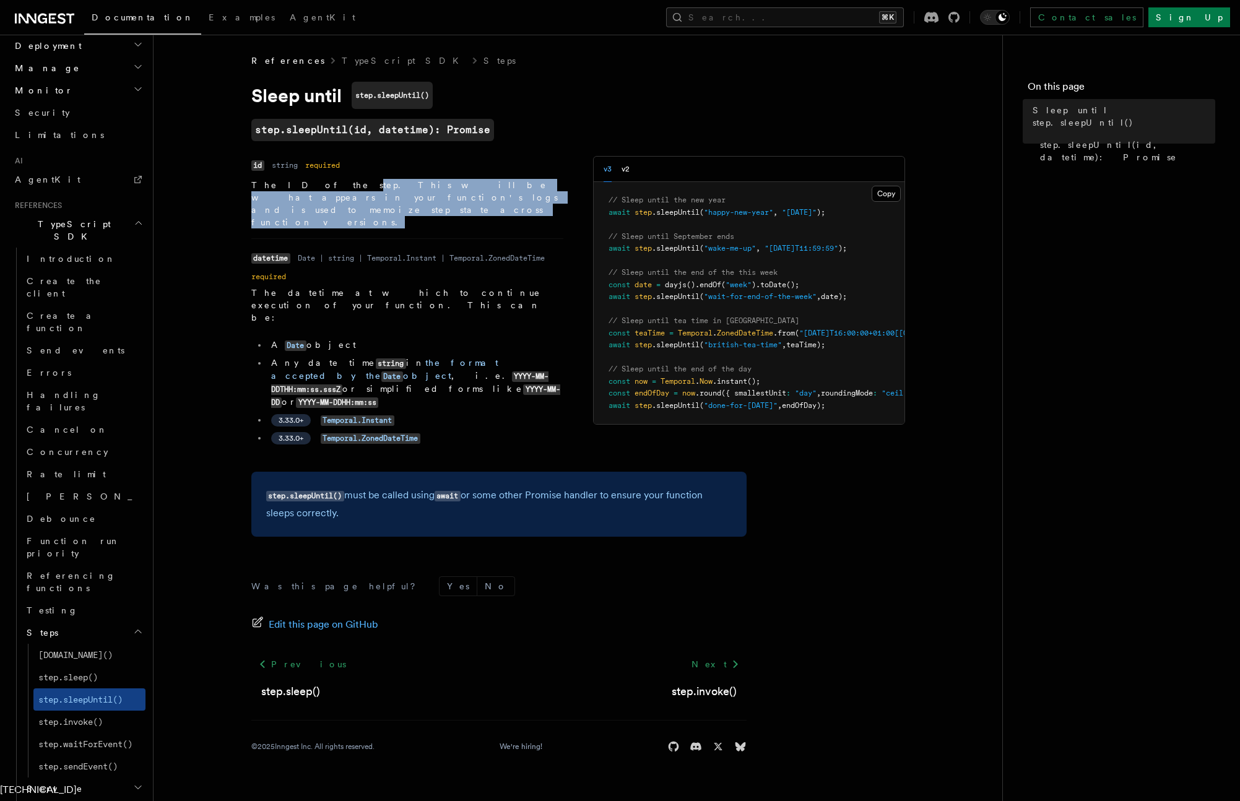
drag, startPoint x: 306, startPoint y: 186, endPoint x: 525, endPoint y: 233, distance: 224.1
click at [446, 199] on p "The ID of the step. This will be what appears in your function's logs and is us…" at bounding box center [407, 204] width 312 height 50
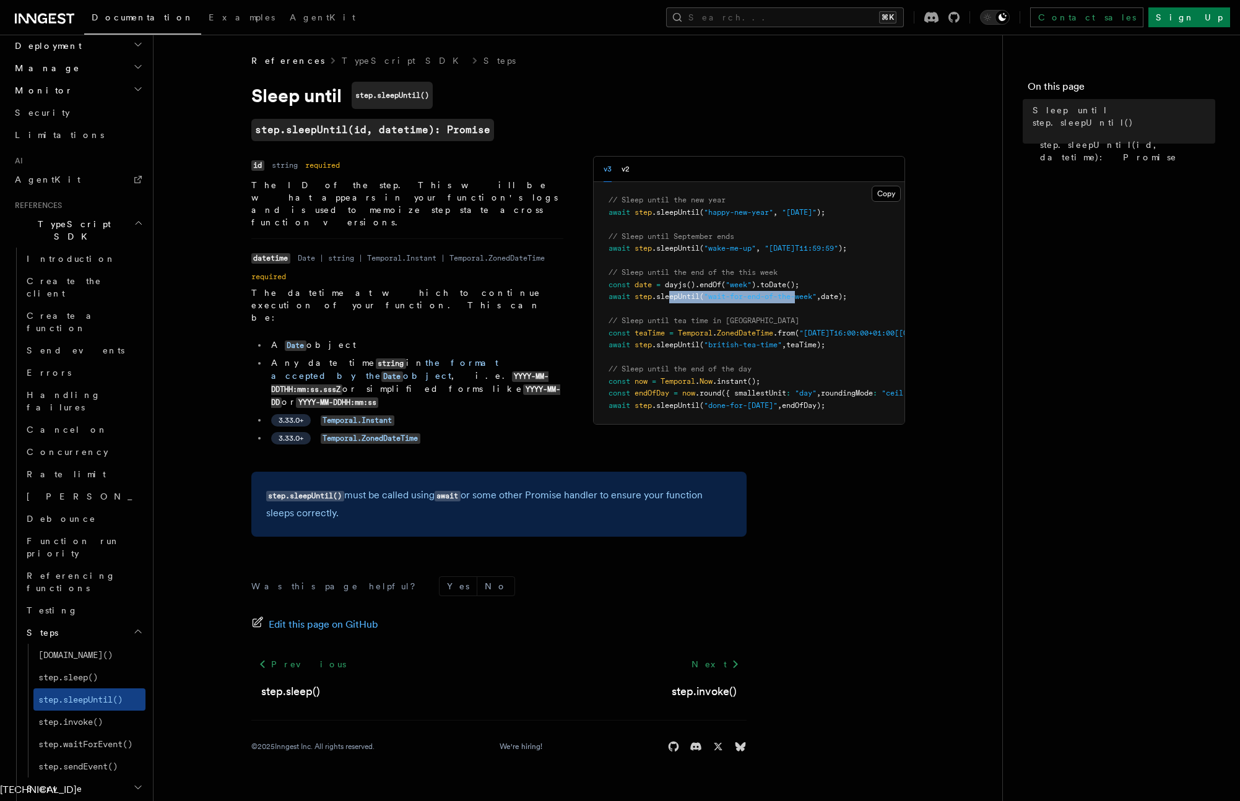
drag, startPoint x: 669, startPoint y: 293, endPoint x: 807, endPoint y: 301, distance: 137.7
click at [782, 301] on span "await step .sleepUntil ( "wait-for-end-of-the-week" , date);" at bounding box center [728, 296] width 238 height 9
click at [782, 299] on span ""wait-for-end-of-the-week"" at bounding box center [760, 296] width 113 height 9
drag, startPoint x: 656, startPoint y: 298, endPoint x: 713, endPoint y: 279, distance: 60.1
click at [709, 291] on pre "// Sleep until the new year await step .sleepUntil ( "happy-new-year" , "2024-0…" at bounding box center [749, 303] width 311 height 242
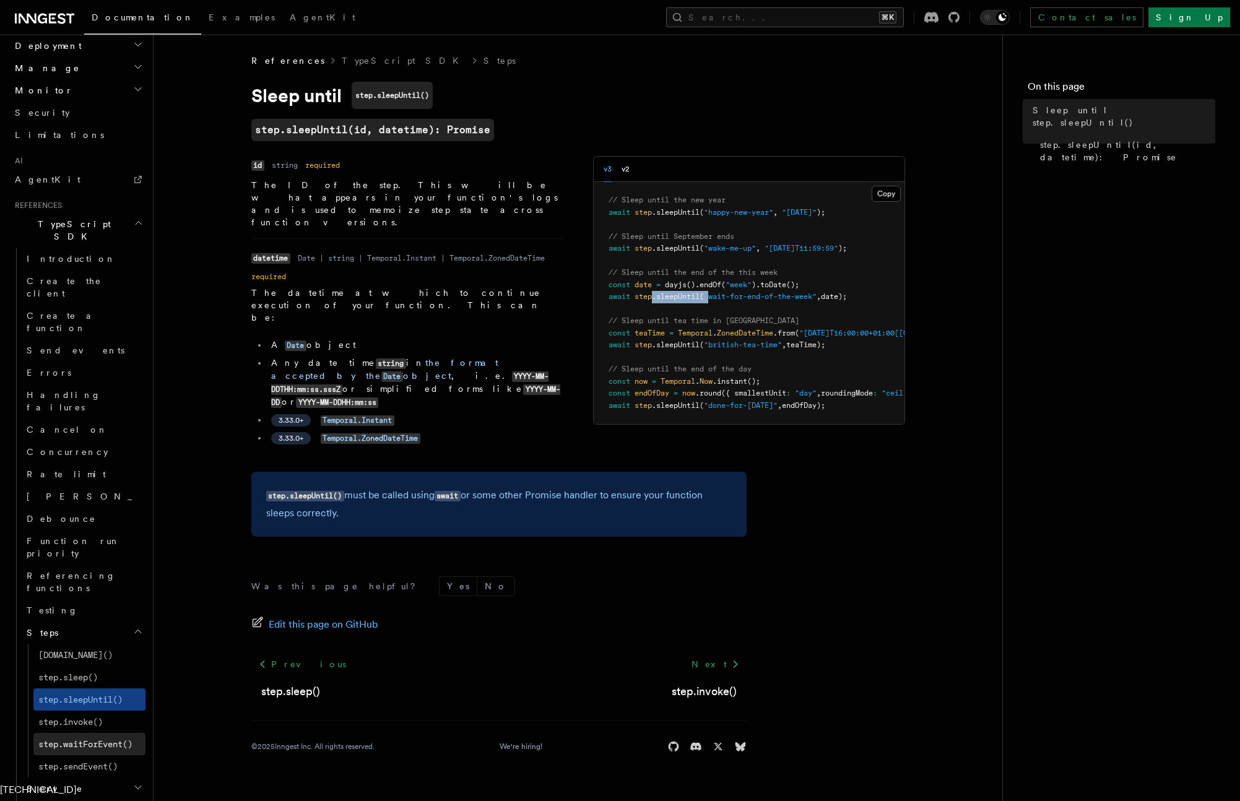
click at [97, 739] on span "step.waitForEvent()" at bounding box center [85, 744] width 94 height 10
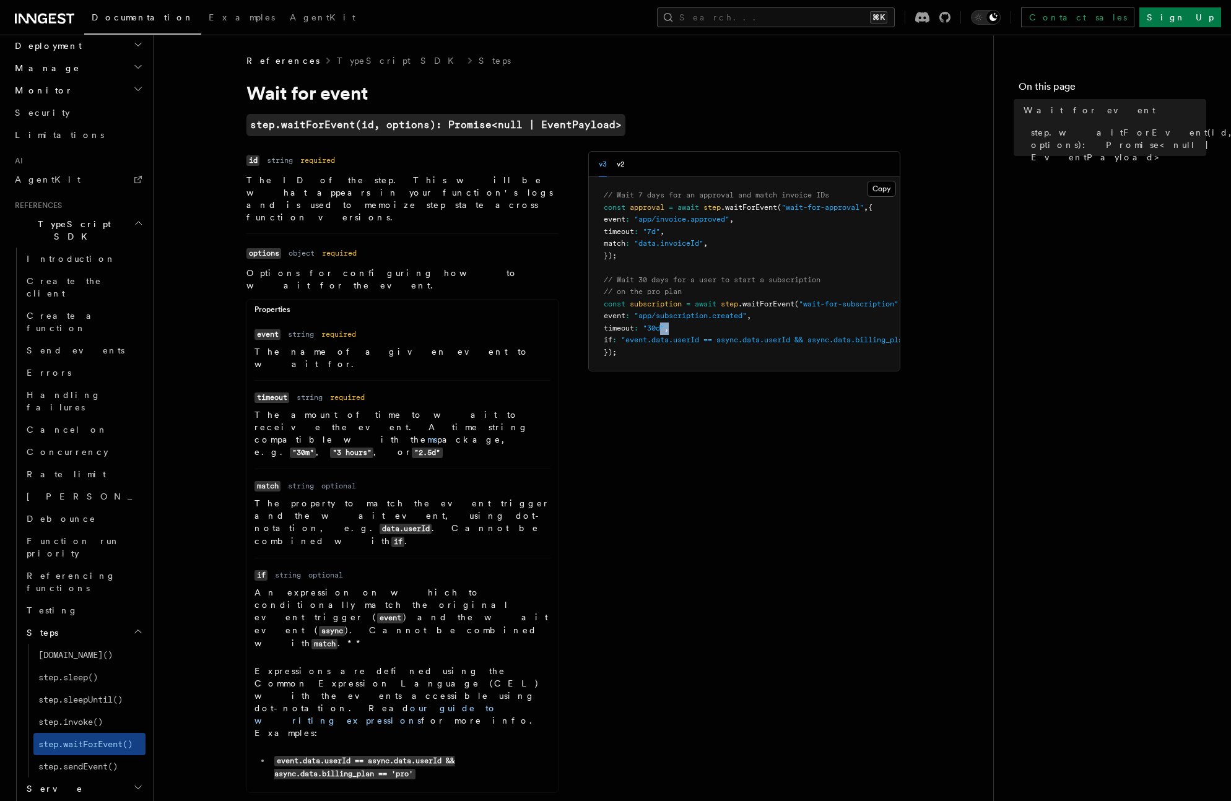
drag, startPoint x: 679, startPoint y: 324, endPoint x: 685, endPoint y: 331, distance: 8.8
click at [675, 327] on pre "// Wait 7 days for an approval and match invoice IDs const approval = await ste…" at bounding box center [744, 274] width 311 height 194
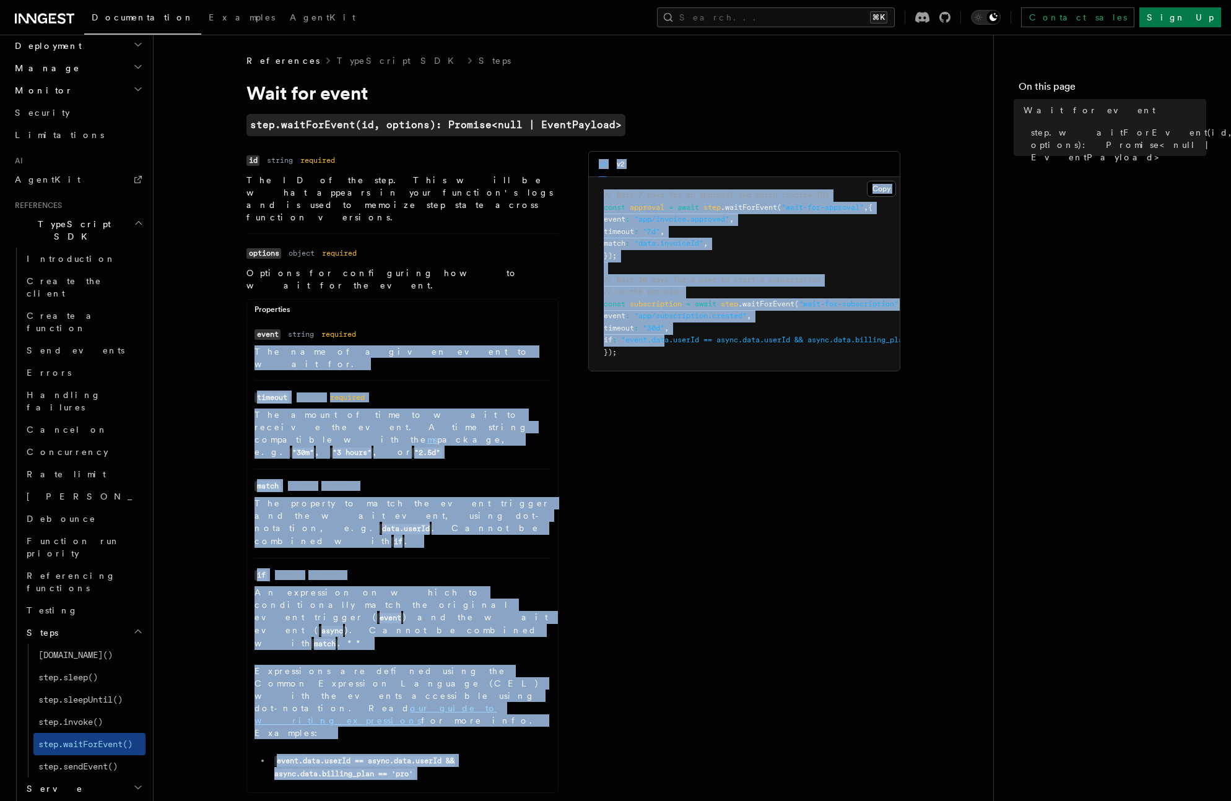
drag, startPoint x: 644, startPoint y: 343, endPoint x: 575, endPoint y: 308, distance: 77.2
click at [571, 307] on div "Name id Type string Required required Description The ID of the step. This will…" at bounding box center [573, 475] width 654 height 649
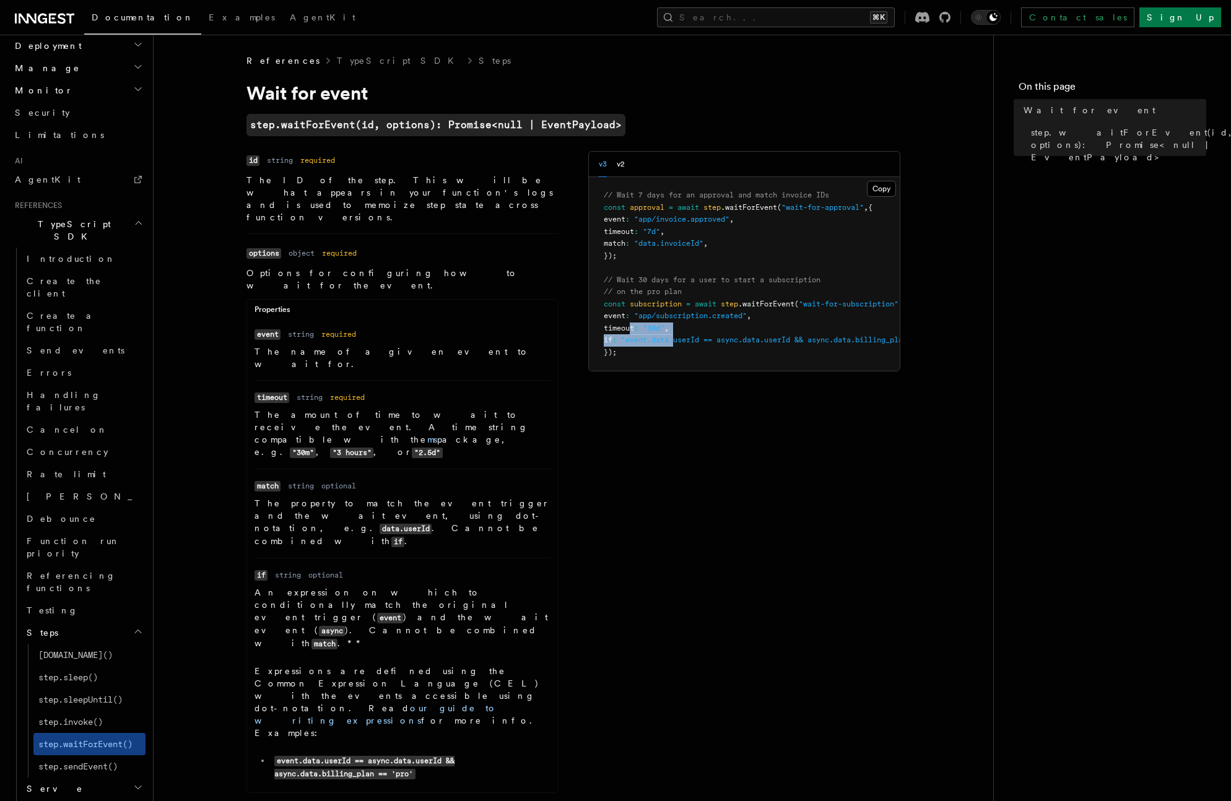
drag, startPoint x: 677, startPoint y: 345, endPoint x: 631, endPoint y: 326, distance: 49.9
click at [625, 319] on code "// Wait 7 days for an approval and match invoice IDs const approval = await ste…" at bounding box center [779, 274] width 351 height 166
drag, startPoint x: 629, startPoint y: 337, endPoint x: 605, endPoint y: 322, distance: 27.8
click at [605, 323] on pre "// Wait 7 days for an approval and match invoice IDs const approval = await ste…" at bounding box center [744, 274] width 311 height 194
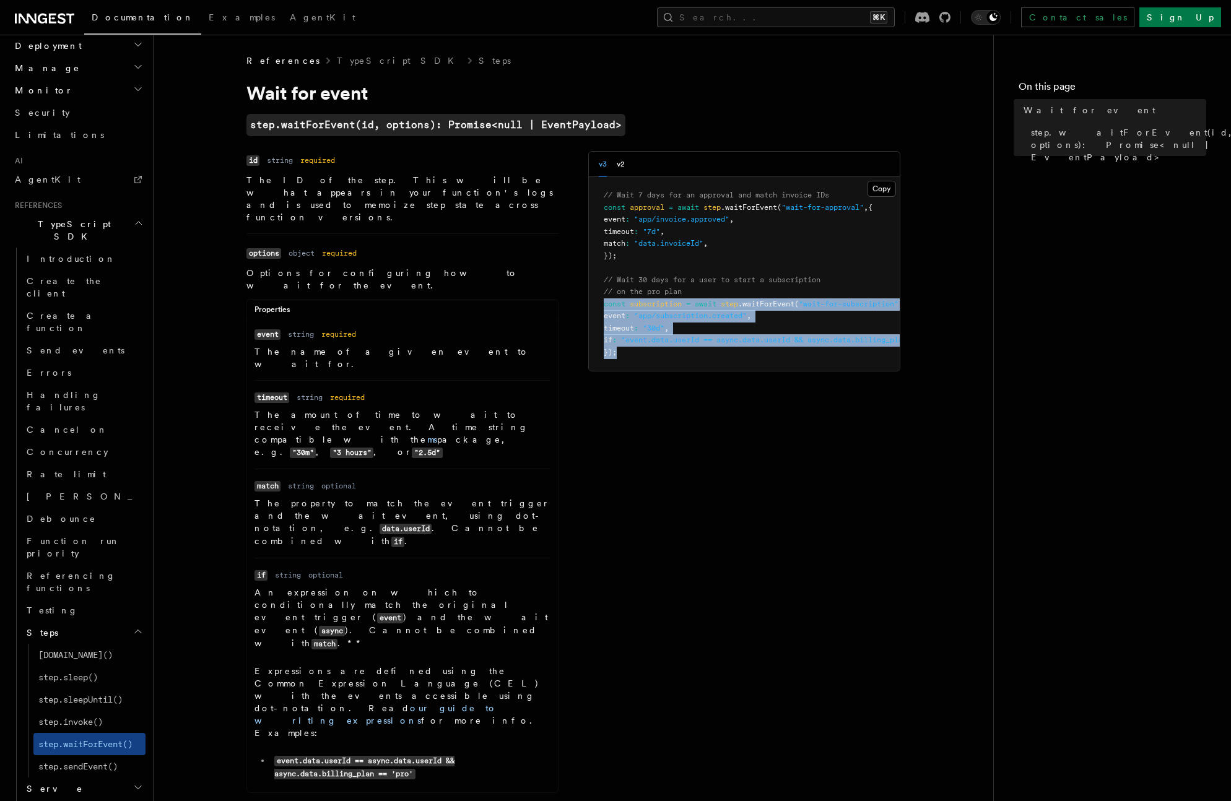
drag, startPoint x: 625, startPoint y: 342, endPoint x: 599, endPoint y: 317, distance: 36.4
click at [595, 308] on pre "// Wait 7 days for an approval and match invoice IDs const approval = await ste…" at bounding box center [744, 274] width 311 height 194
drag, startPoint x: 623, startPoint y: 353, endPoint x: 579, endPoint y: 279, distance: 86.6
click at [579, 279] on div "Name id Type string Required required Description The ID of the step. This will…" at bounding box center [573, 475] width 654 height 649
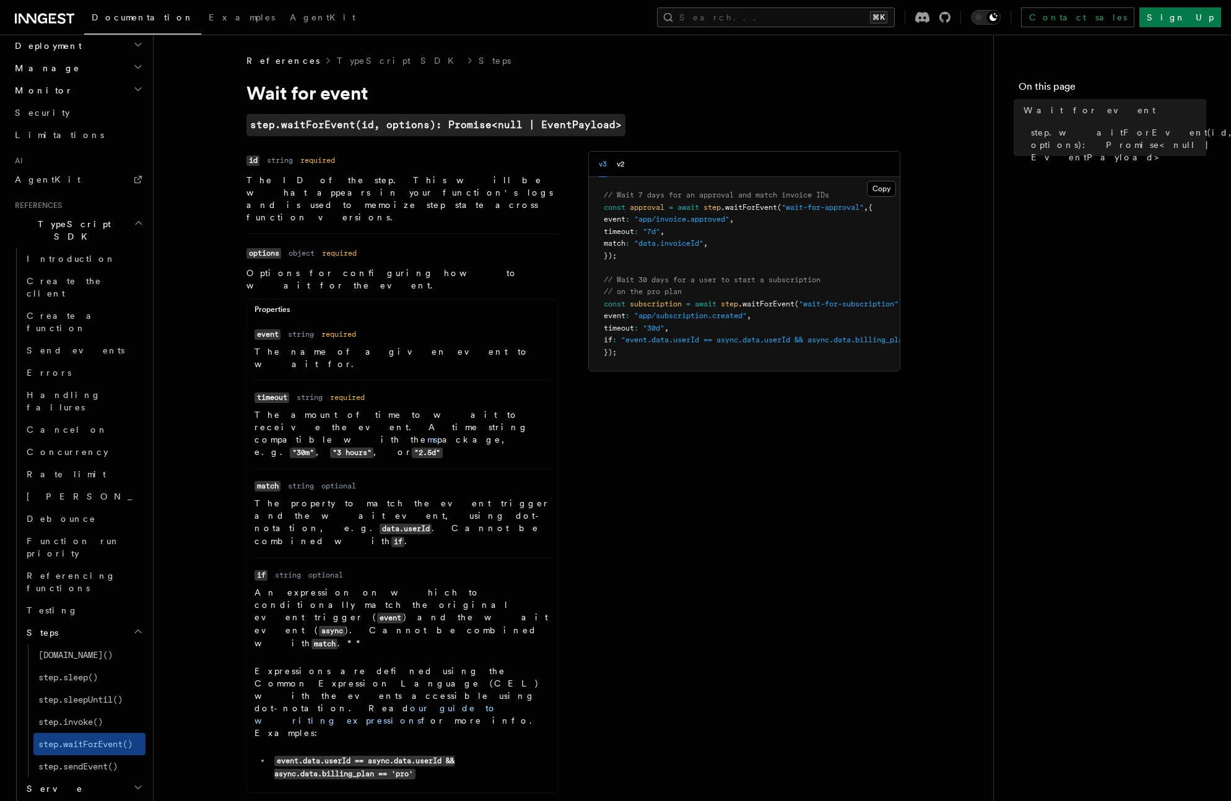
click at [629, 311] on pre "// Wait 7 days for an approval and match invoice IDs const approval = await ste…" at bounding box center [744, 274] width 311 height 194
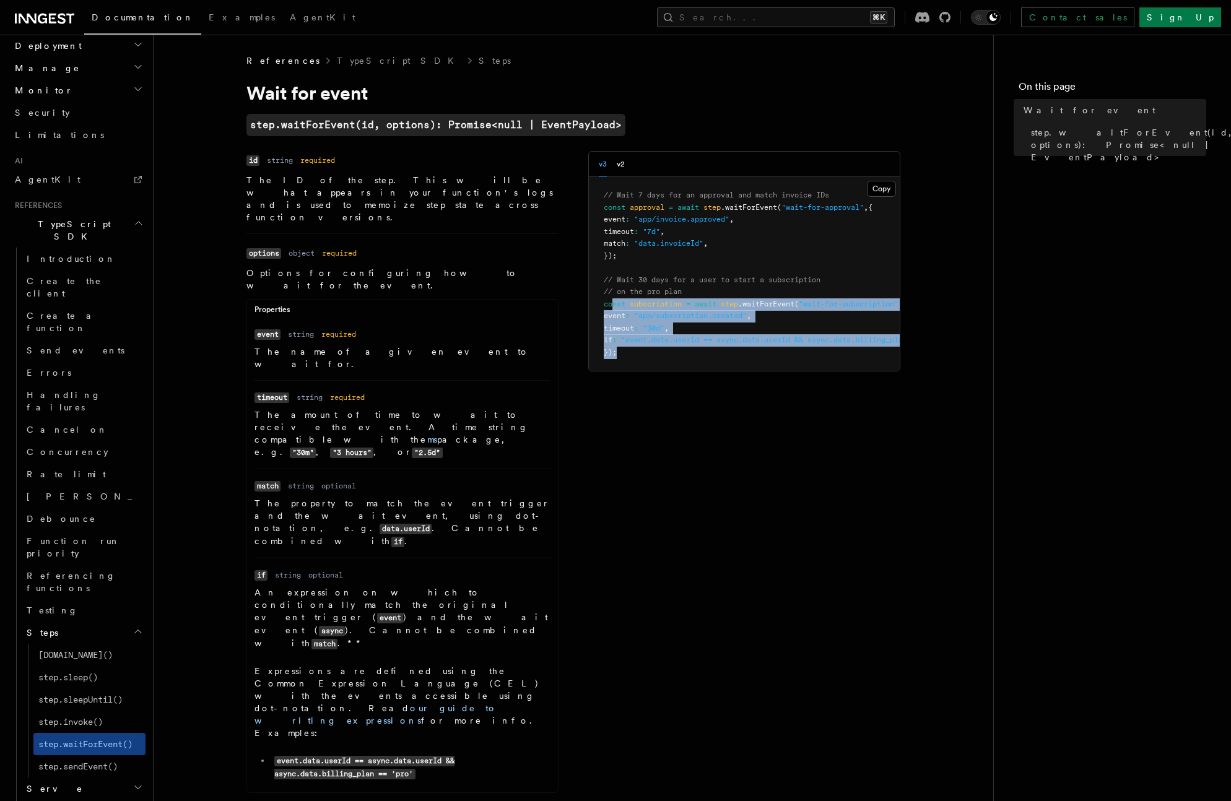
drag, startPoint x: 630, startPoint y: 352, endPoint x: 614, endPoint y: 303, distance: 51.5
click at [614, 303] on pre "// Wait 7 days for an approval and match invoice IDs const approval = await ste…" at bounding box center [744, 274] width 311 height 194
